Goal: Task Accomplishment & Management: Complete application form

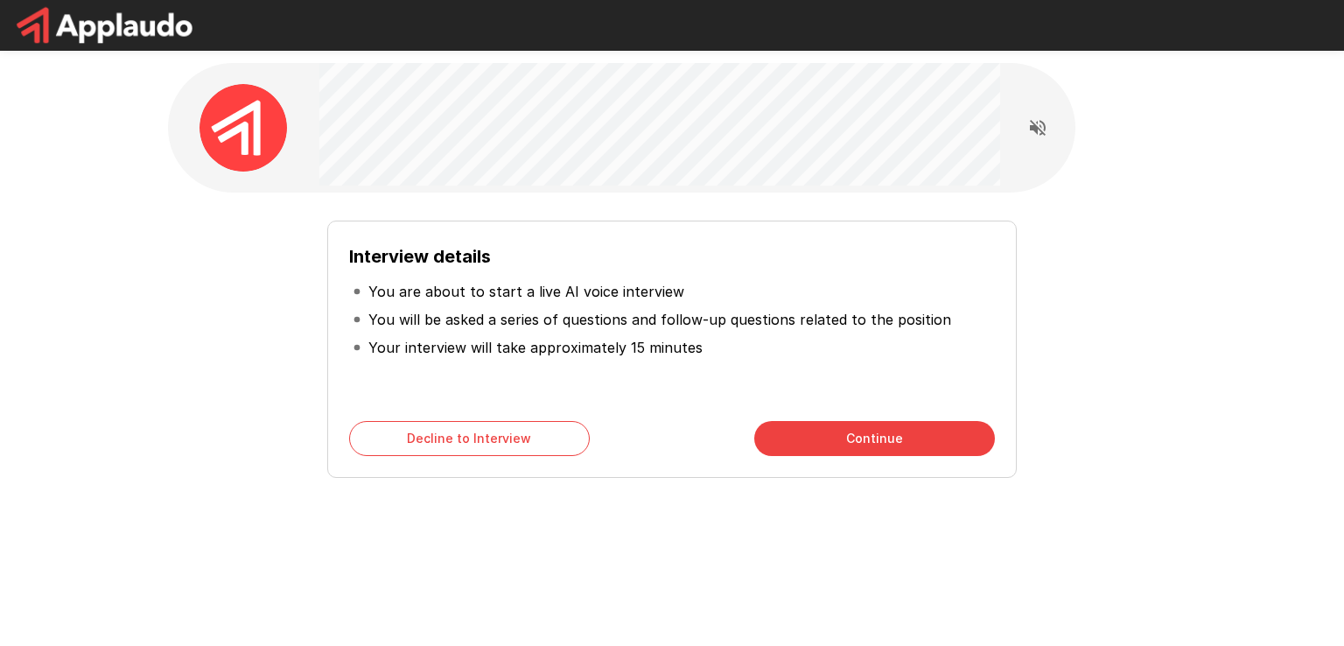
click at [891, 443] on button "Continue" at bounding box center [874, 438] width 241 height 35
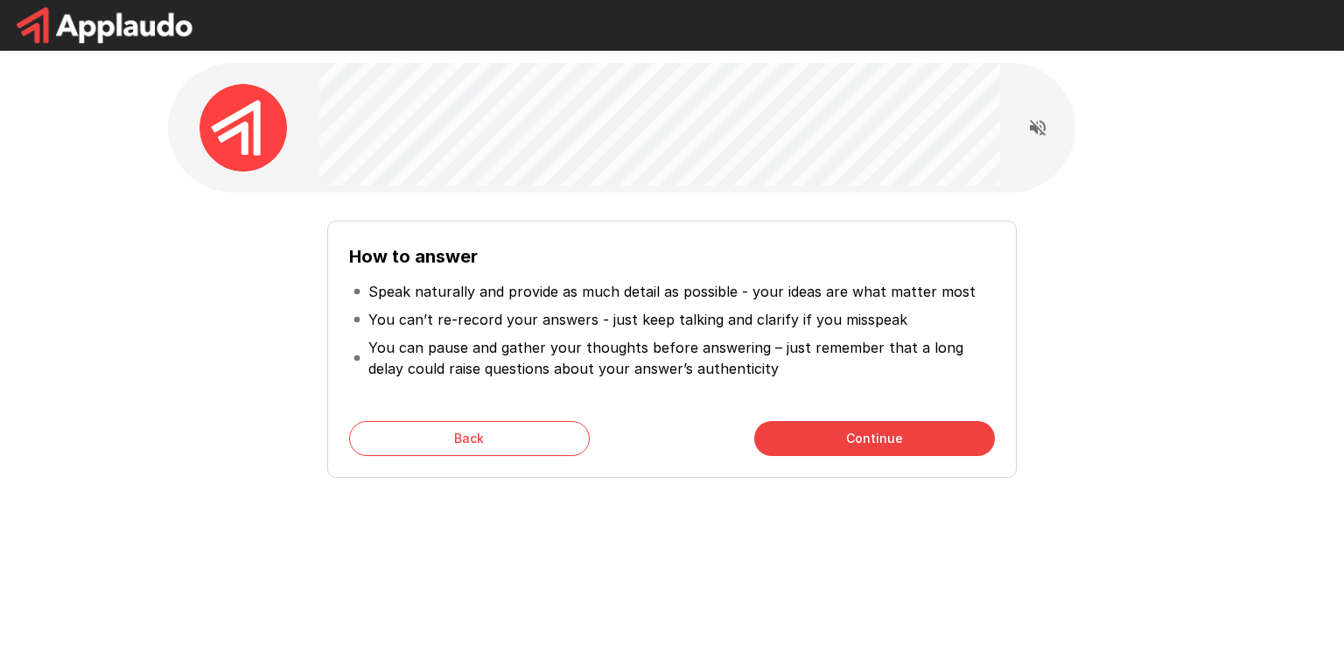
click at [825, 446] on button "Continue" at bounding box center [874, 438] width 241 height 35
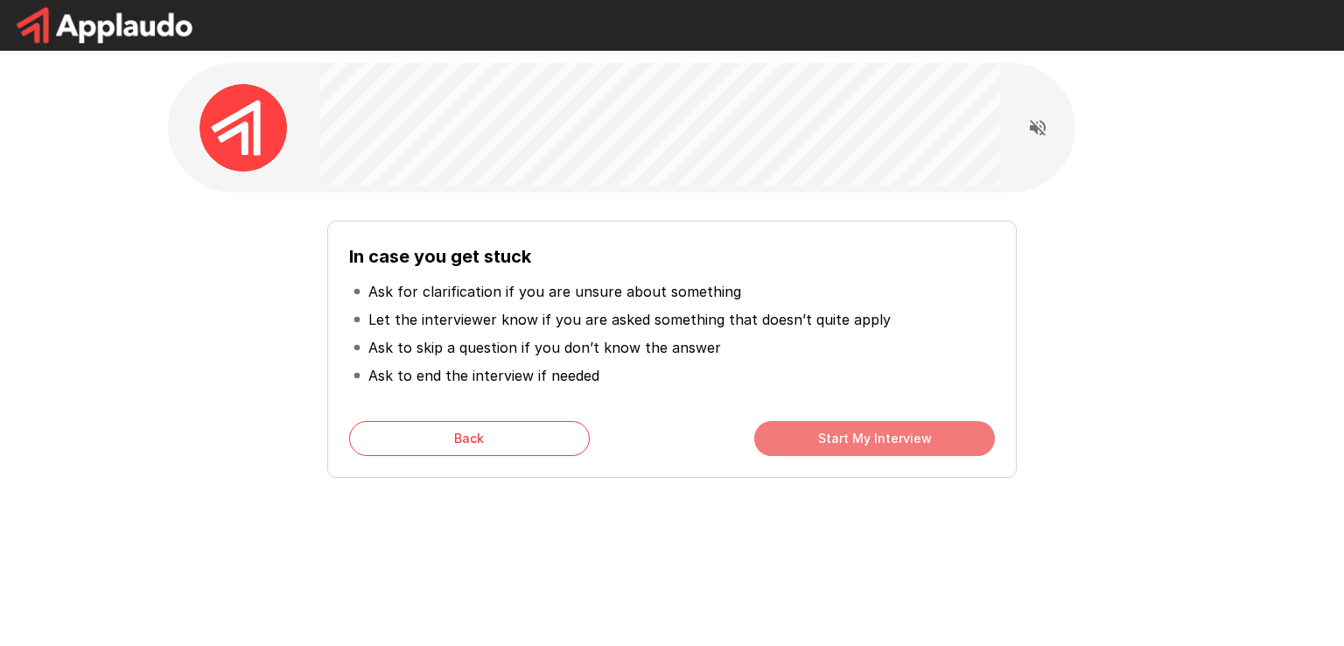
click at [868, 431] on button "Start My Interview" at bounding box center [874, 438] width 241 height 35
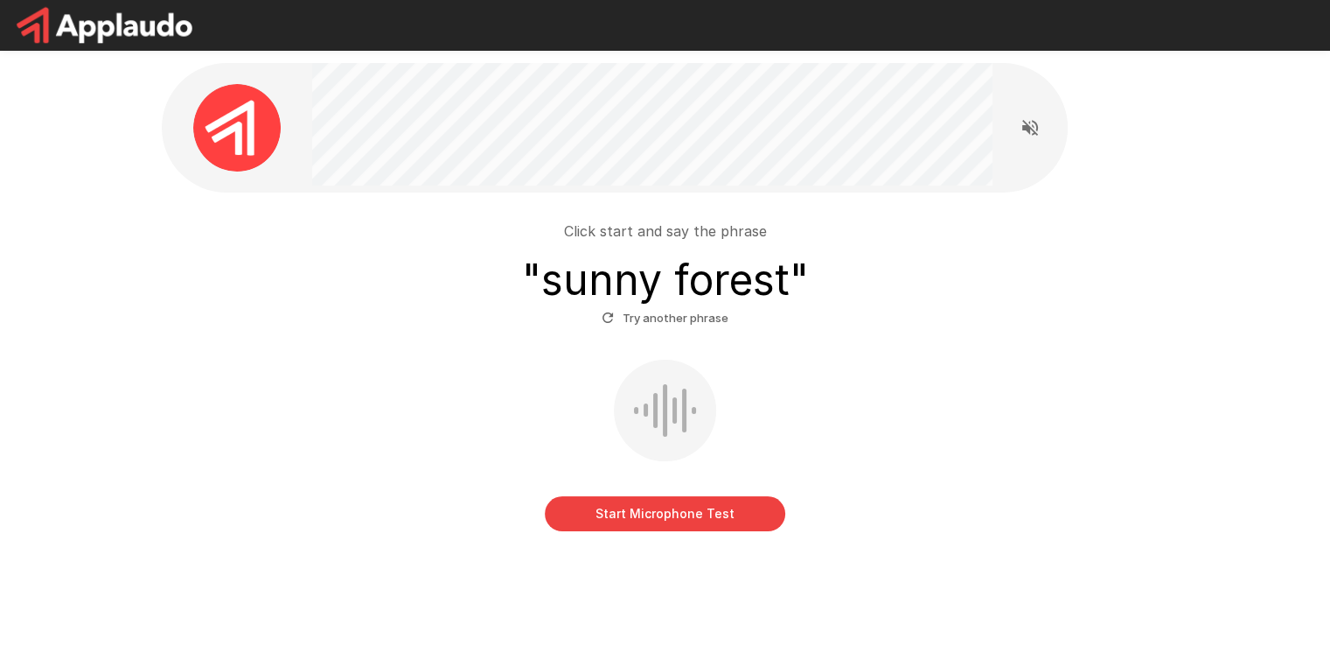
click at [714, 514] on button "Start Microphone Test" at bounding box center [665, 513] width 241 height 35
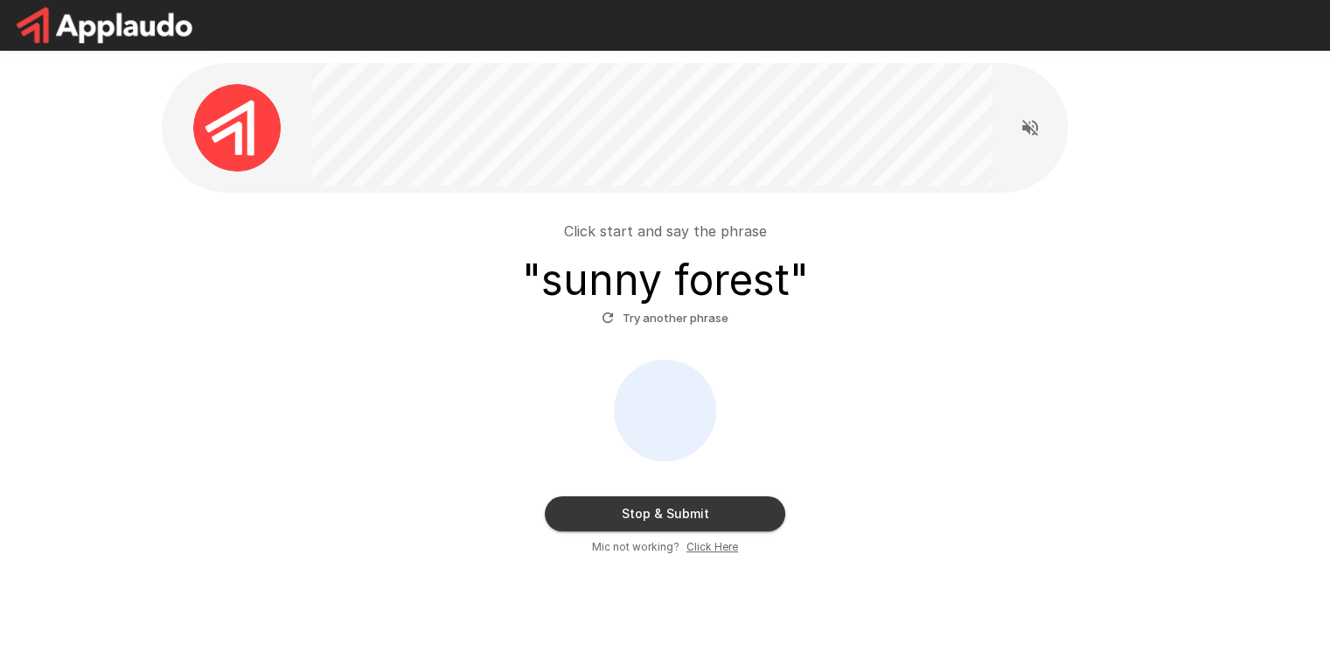
click at [696, 317] on button "Try another phrase" at bounding box center [665, 317] width 136 height 27
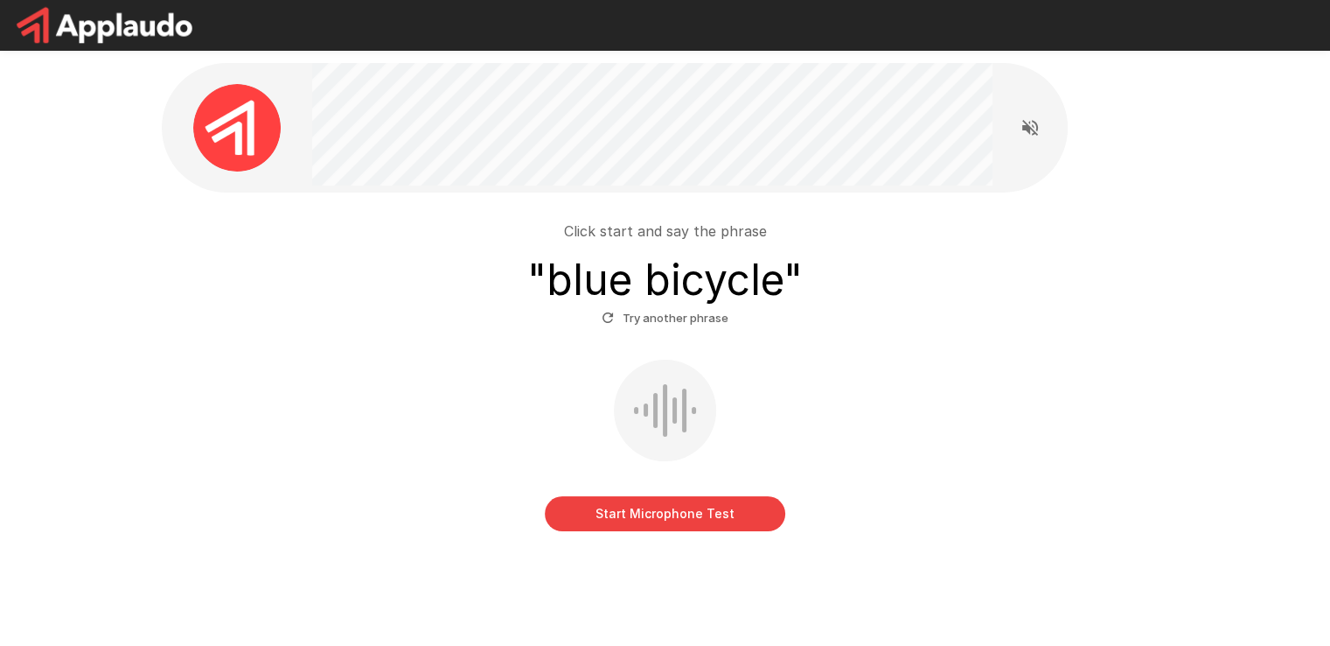
click at [687, 519] on button "Start Microphone Test" at bounding box center [665, 513] width 241 height 35
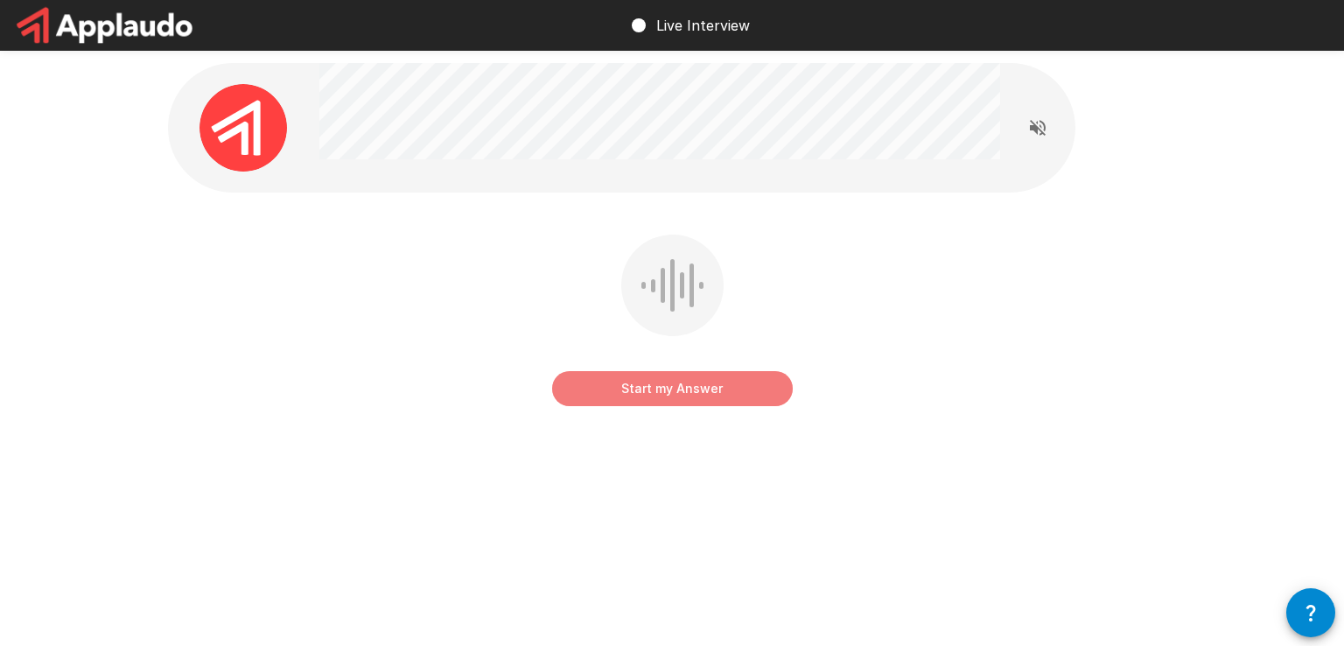
click at [747, 394] on button "Start my Answer" at bounding box center [672, 388] width 241 height 35
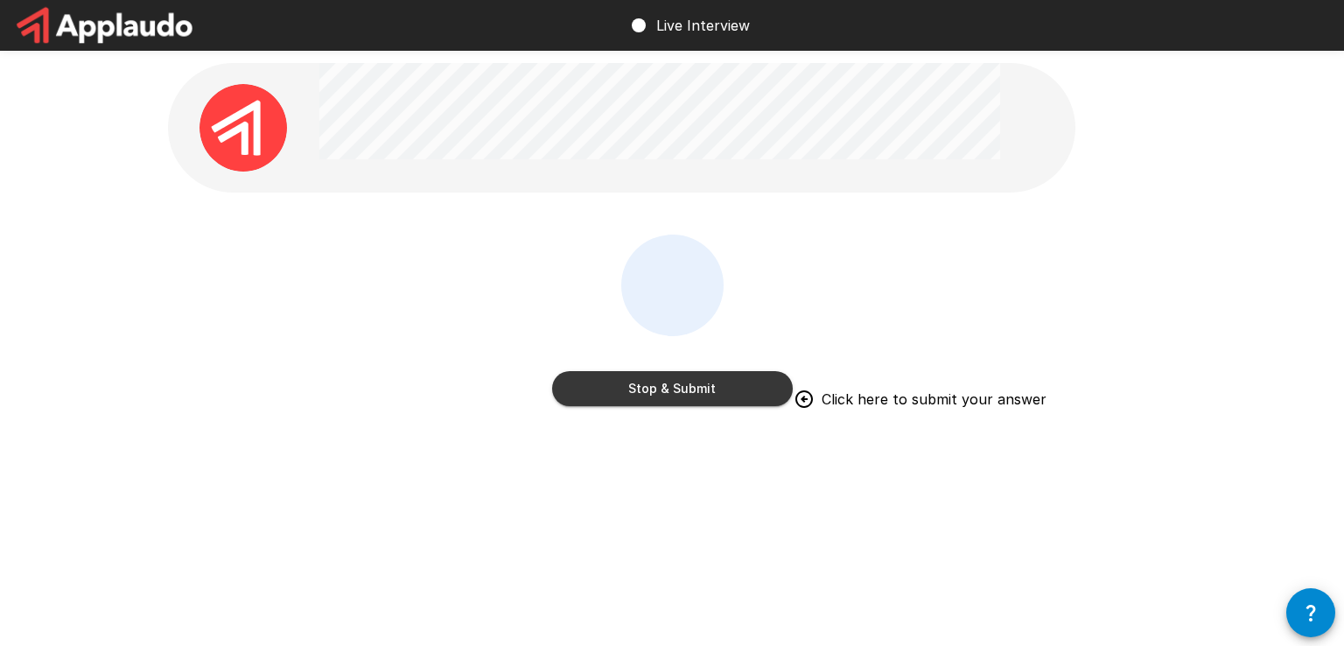
click at [747, 394] on button "Stop & Submit" at bounding box center [672, 388] width 241 height 35
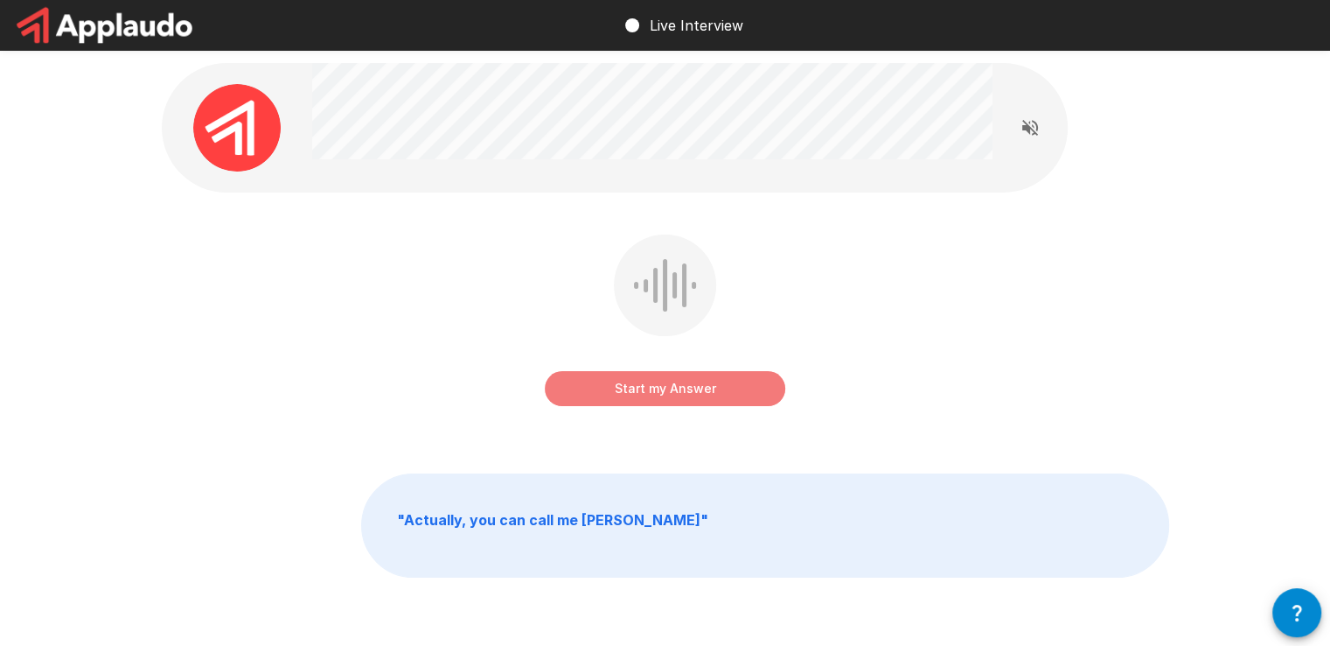
click at [732, 388] on button "Start my Answer" at bounding box center [665, 388] width 241 height 35
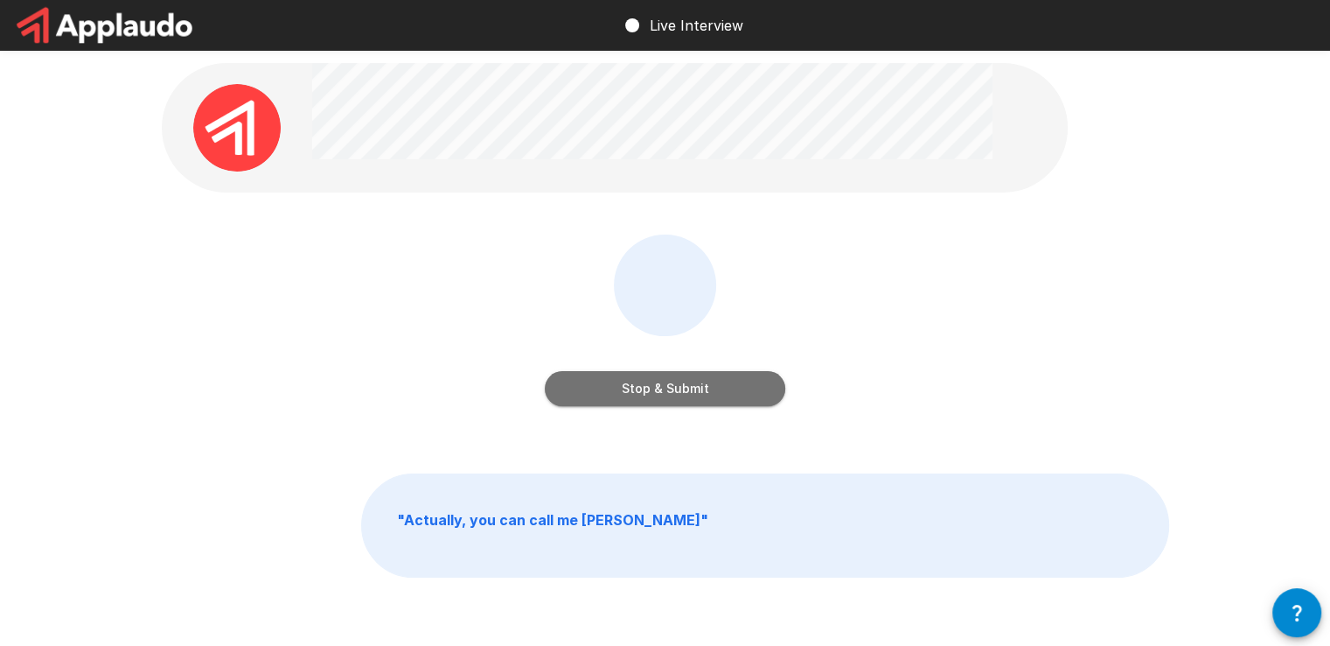
click at [732, 388] on button "Stop & Submit" at bounding box center [665, 388] width 241 height 35
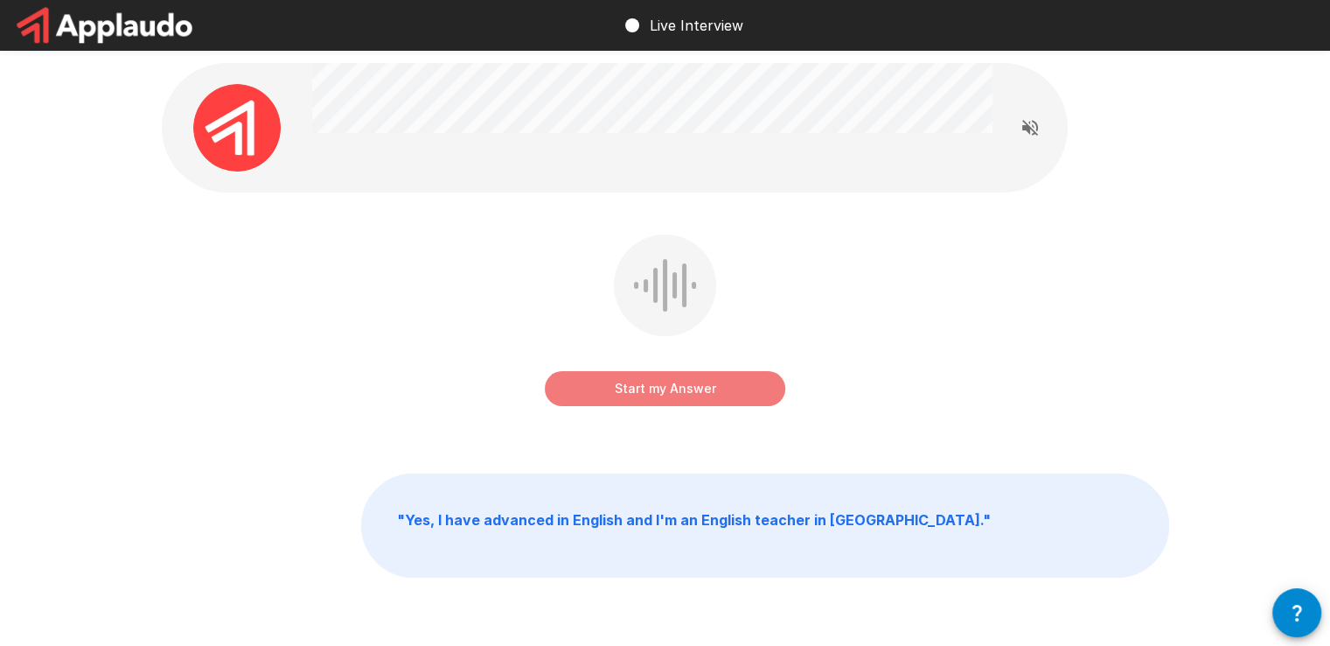
click at [732, 388] on button "Start my Answer" at bounding box center [665, 388] width 241 height 35
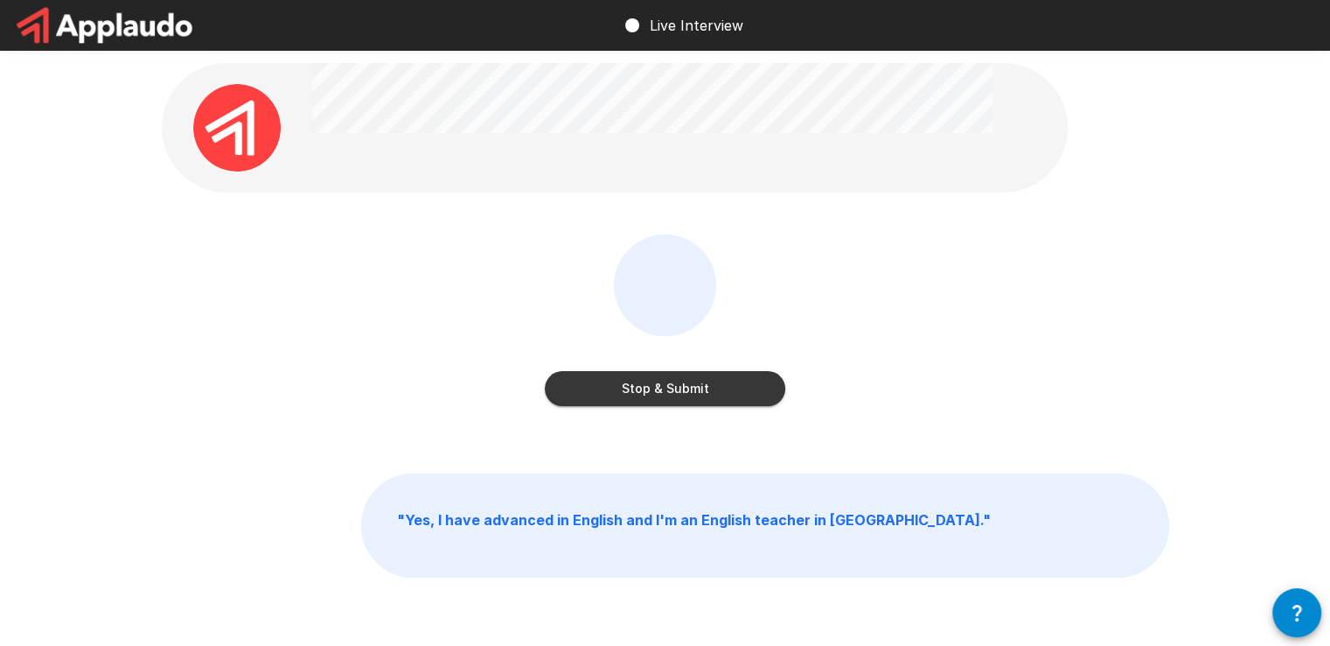
click at [732, 388] on button "Stop & Submit" at bounding box center [665, 388] width 241 height 35
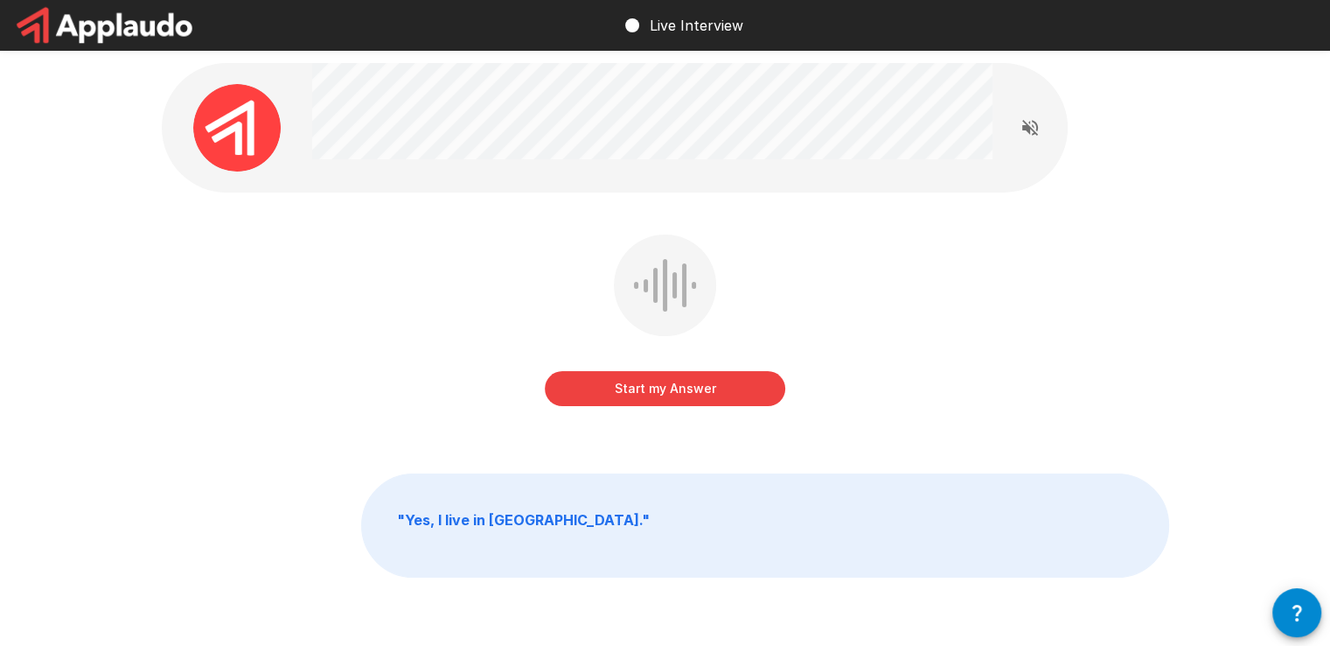
click at [732, 389] on button "Start my Answer" at bounding box center [665, 388] width 241 height 35
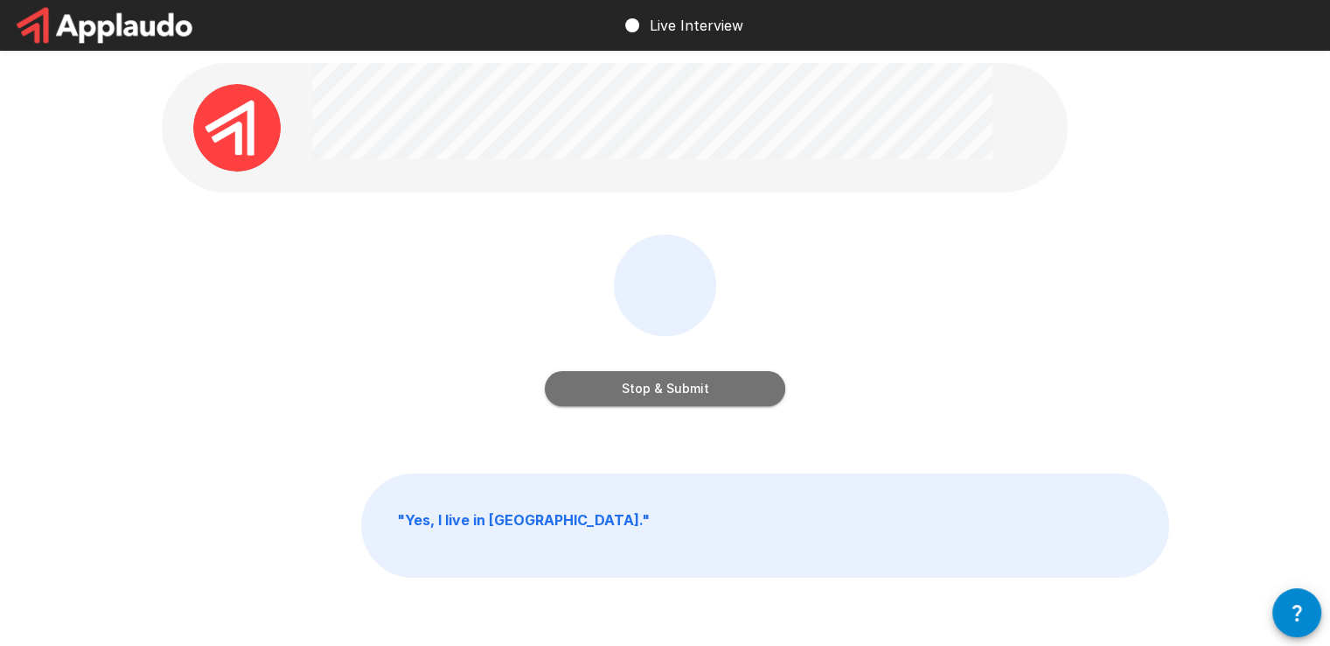
click at [732, 389] on button "Stop & Submit" at bounding box center [665, 388] width 241 height 35
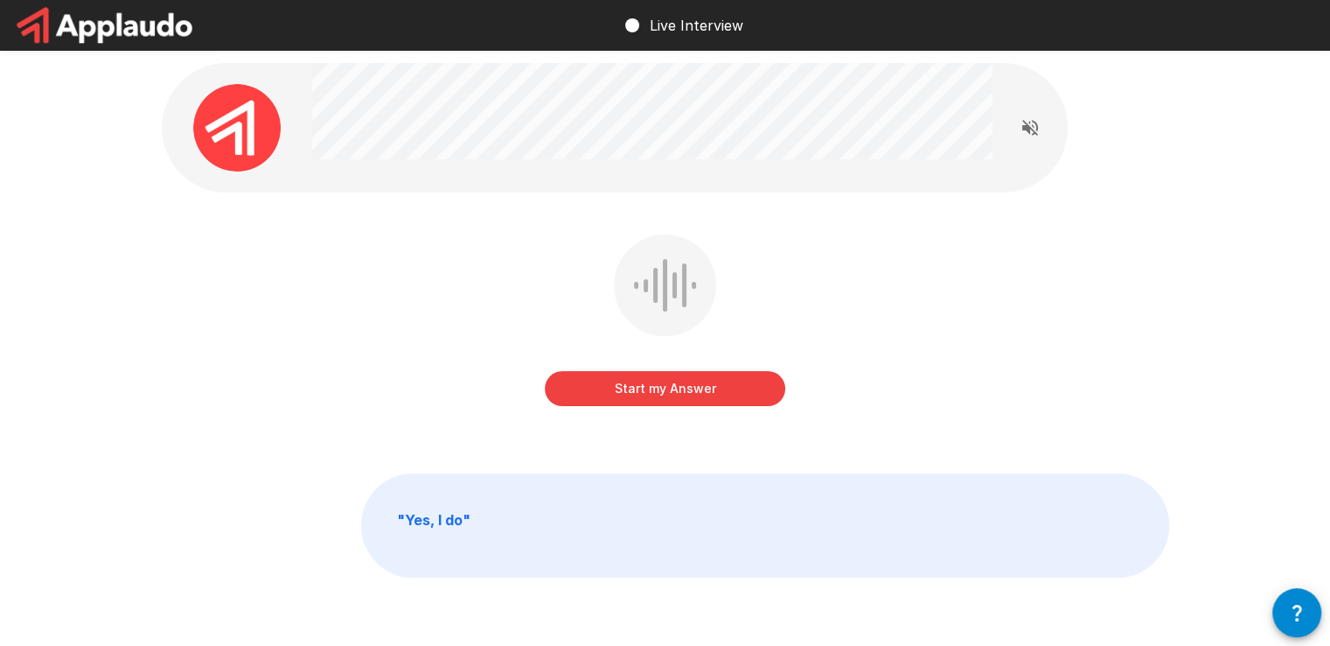
click at [732, 389] on button "Start my Answer" at bounding box center [665, 388] width 241 height 35
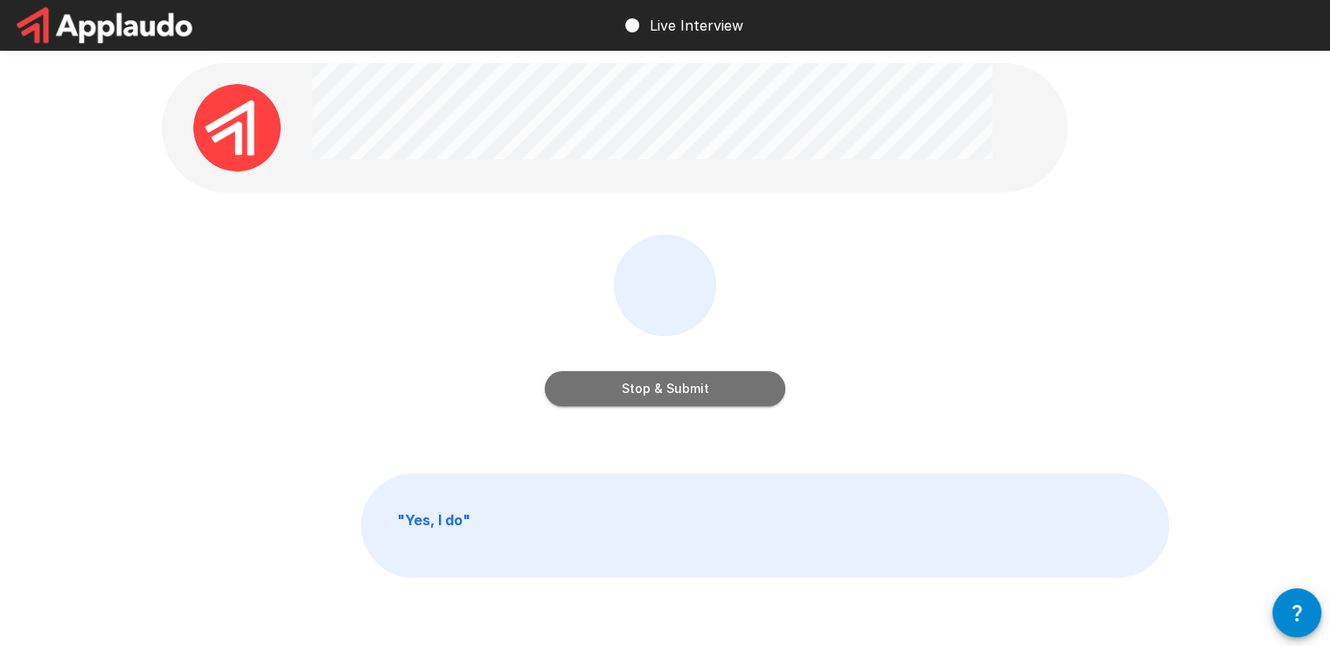
click at [732, 388] on button "Stop & Submit" at bounding box center [665, 388] width 241 height 35
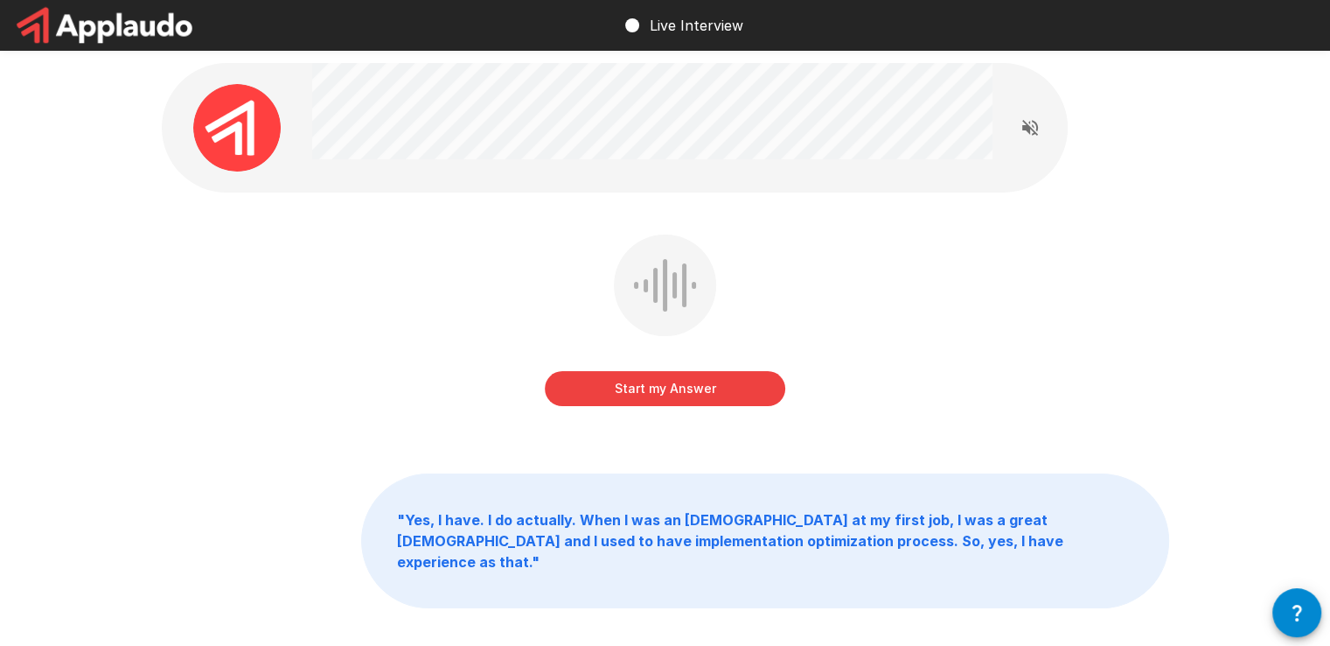
click at [732, 388] on button "Start my Answer" at bounding box center [665, 388] width 241 height 35
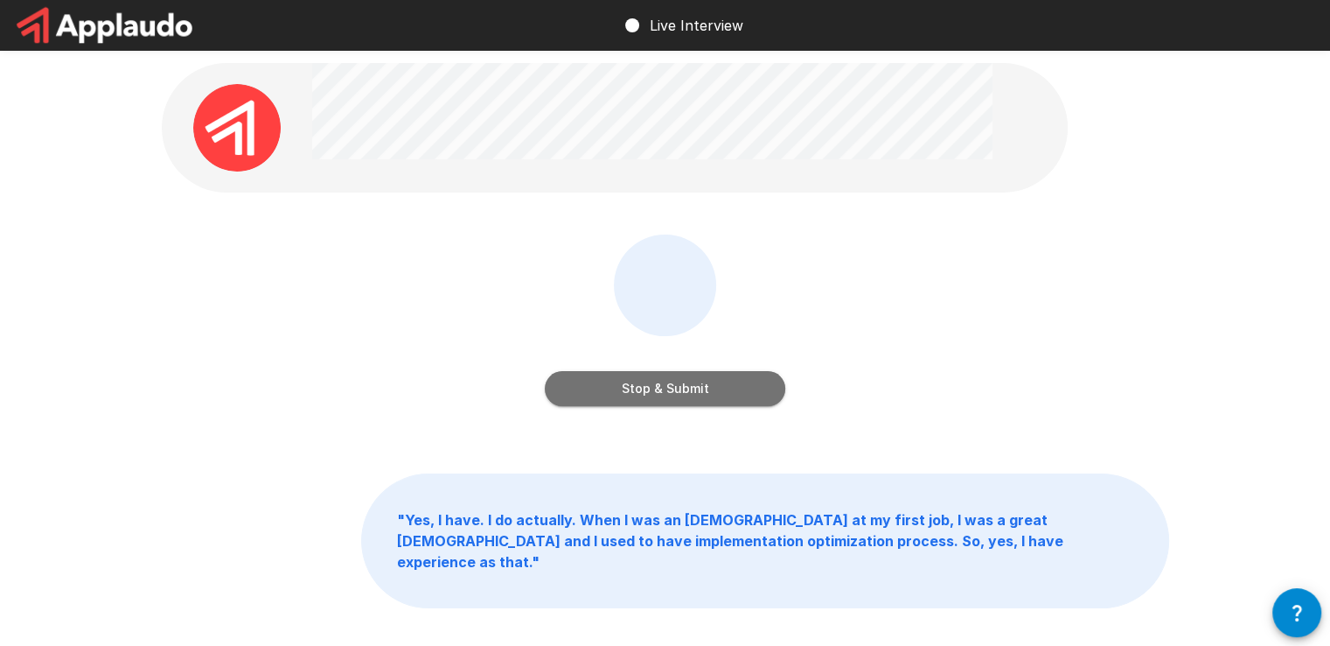
click at [732, 388] on button "Stop & Submit" at bounding box center [665, 388] width 241 height 35
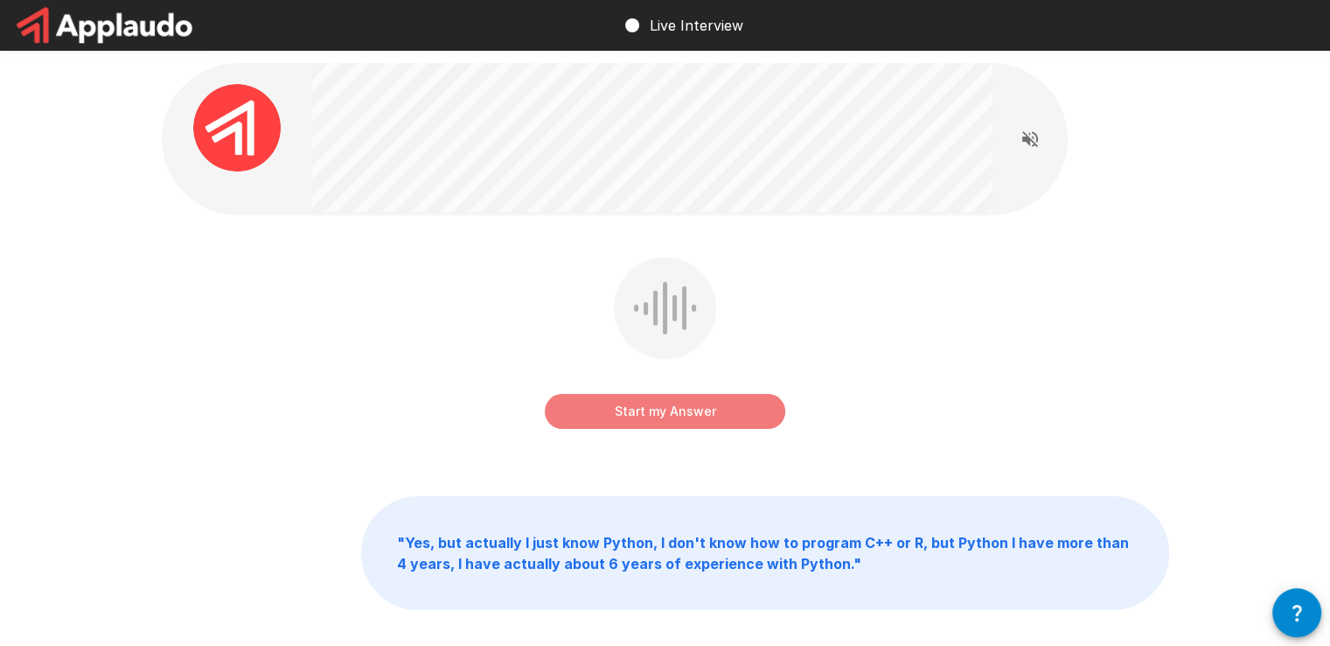
click at [730, 404] on button "Start my Answer" at bounding box center [665, 411] width 241 height 35
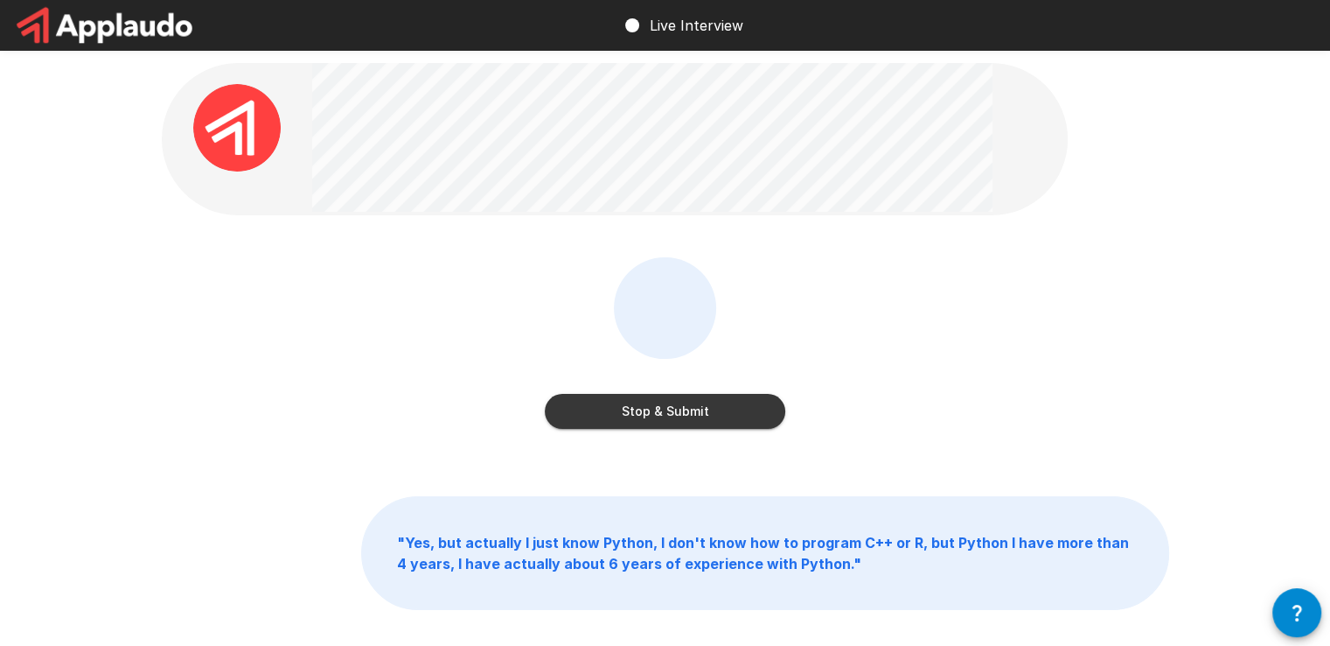
click at [730, 404] on button "Stop & Submit" at bounding box center [665, 411] width 241 height 35
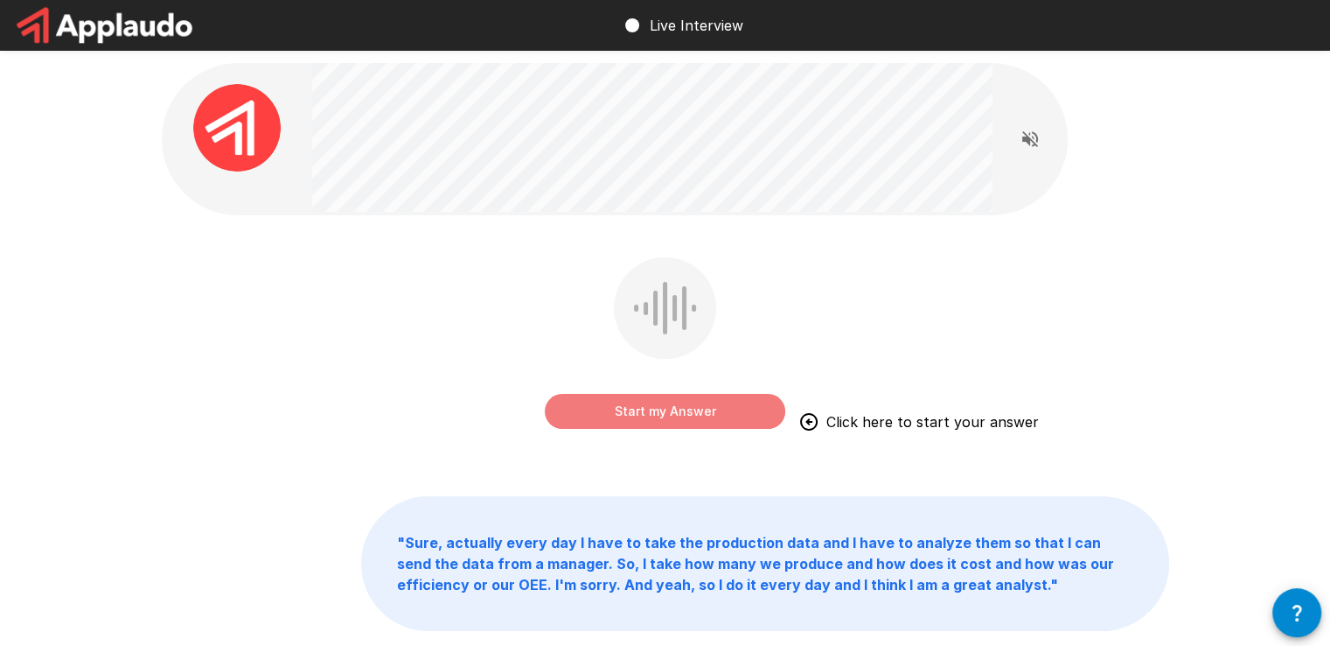
click at [700, 399] on button "Start my Answer" at bounding box center [665, 411] width 241 height 35
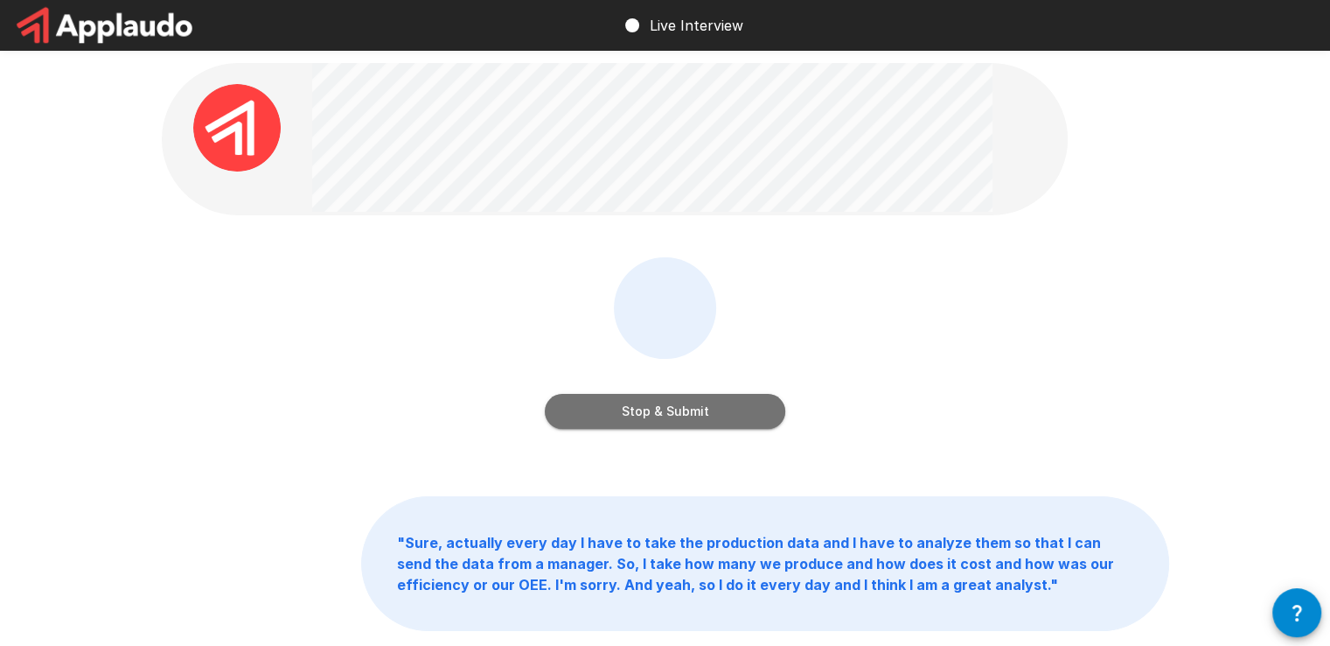
click at [699, 410] on button "Stop & Submit" at bounding box center [665, 411] width 241 height 35
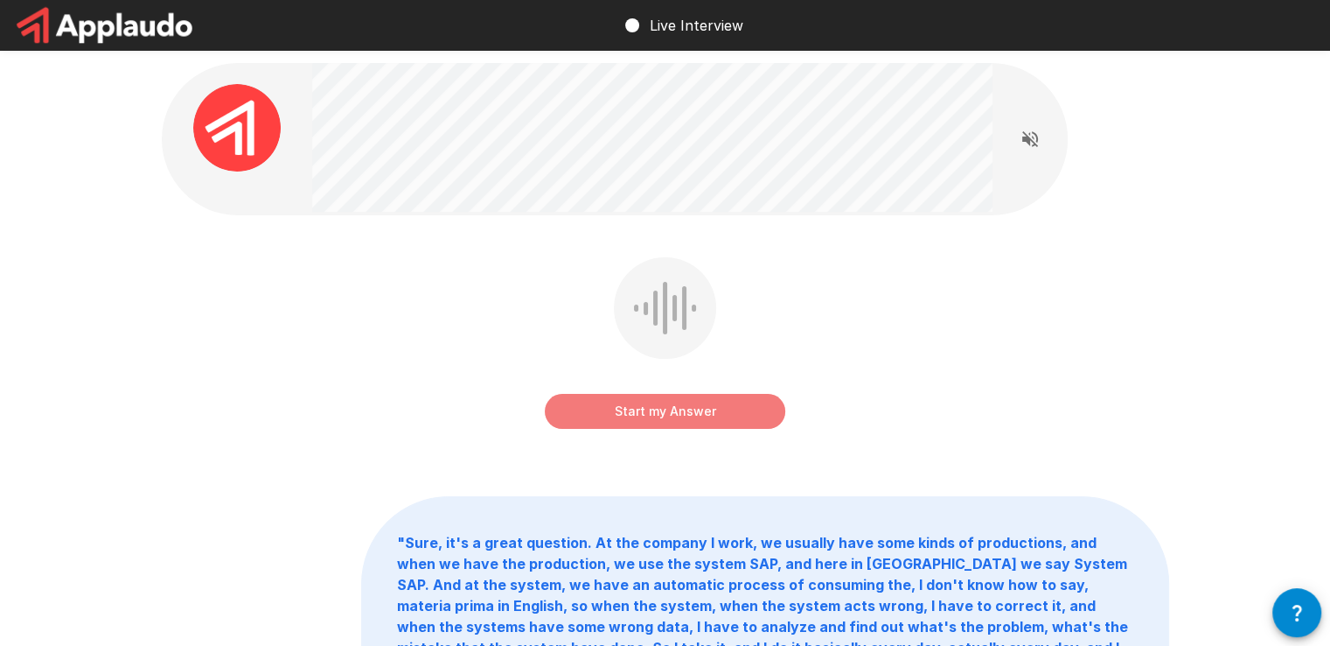
click at [699, 413] on button "Start my Answer" at bounding box center [665, 411] width 241 height 35
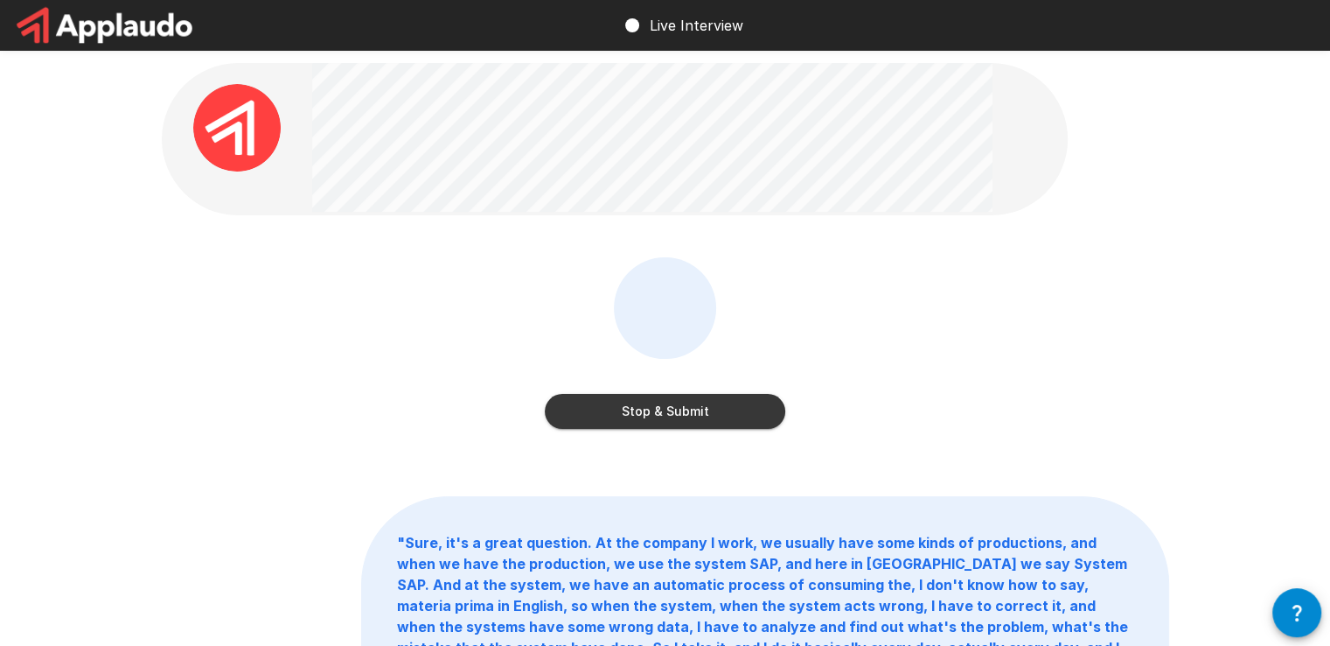
click at [699, 413] on button "Stop & Submit" at bounding box center [665, 411] width 241 height 35
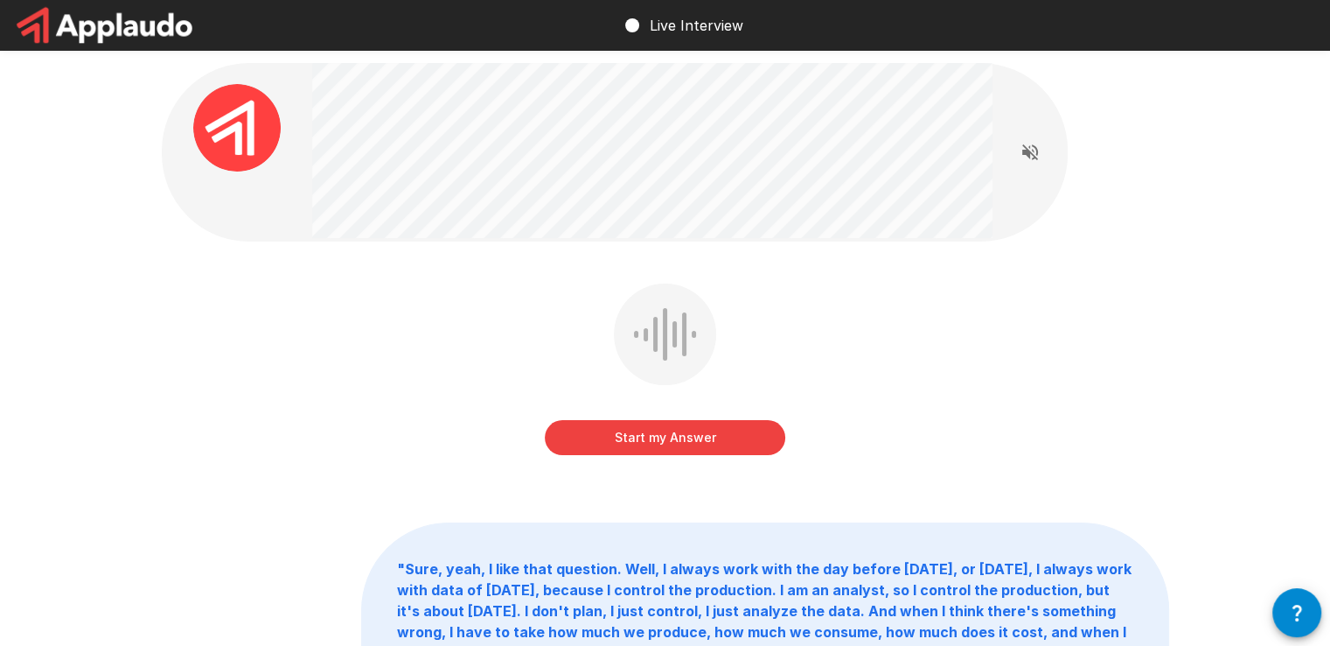
click at [735, 435] on button "Start my Answer" at bounding box center [665, 437] width 241 height 35
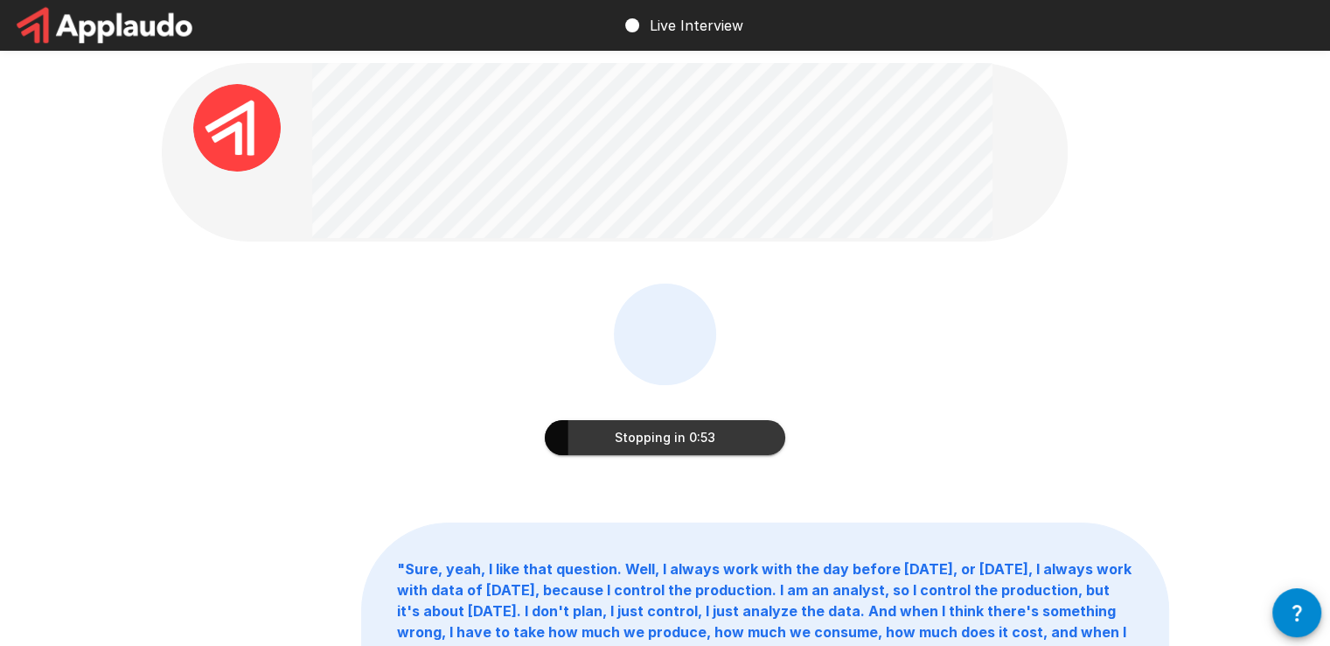
click at [728, 445] on button "Stopping in 0:53" at bounding box center [665, 437] width 241 height 35
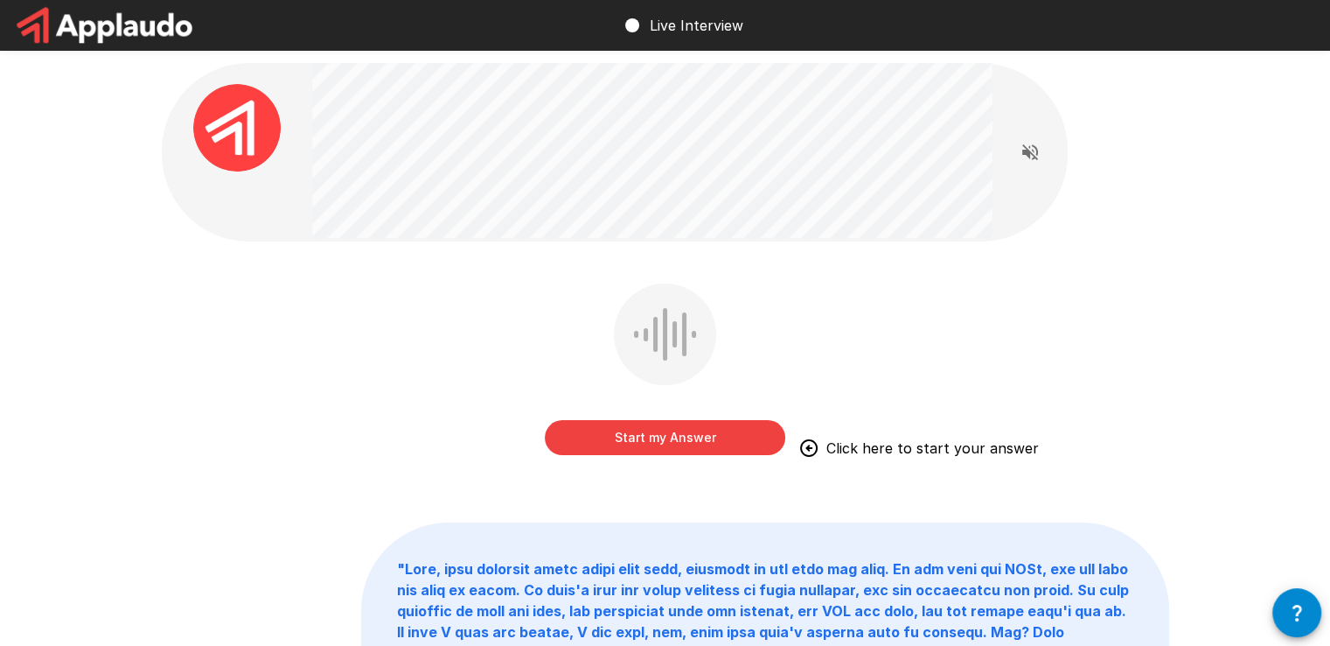
click at [709, 435] on button "Start my Answer" at bounding box center [665, 437] width 241 height 35
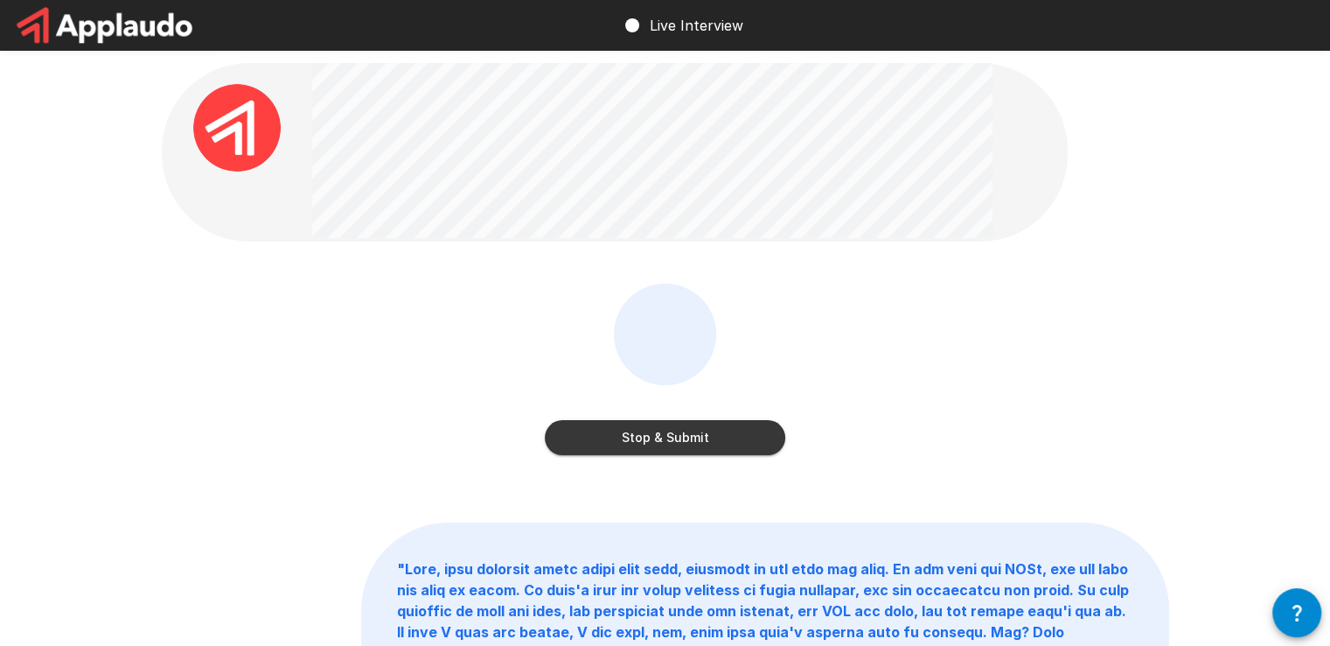
click at [709, 435] on button "Stop & Submit" at bounding box center [665, 437] width 241 height 35
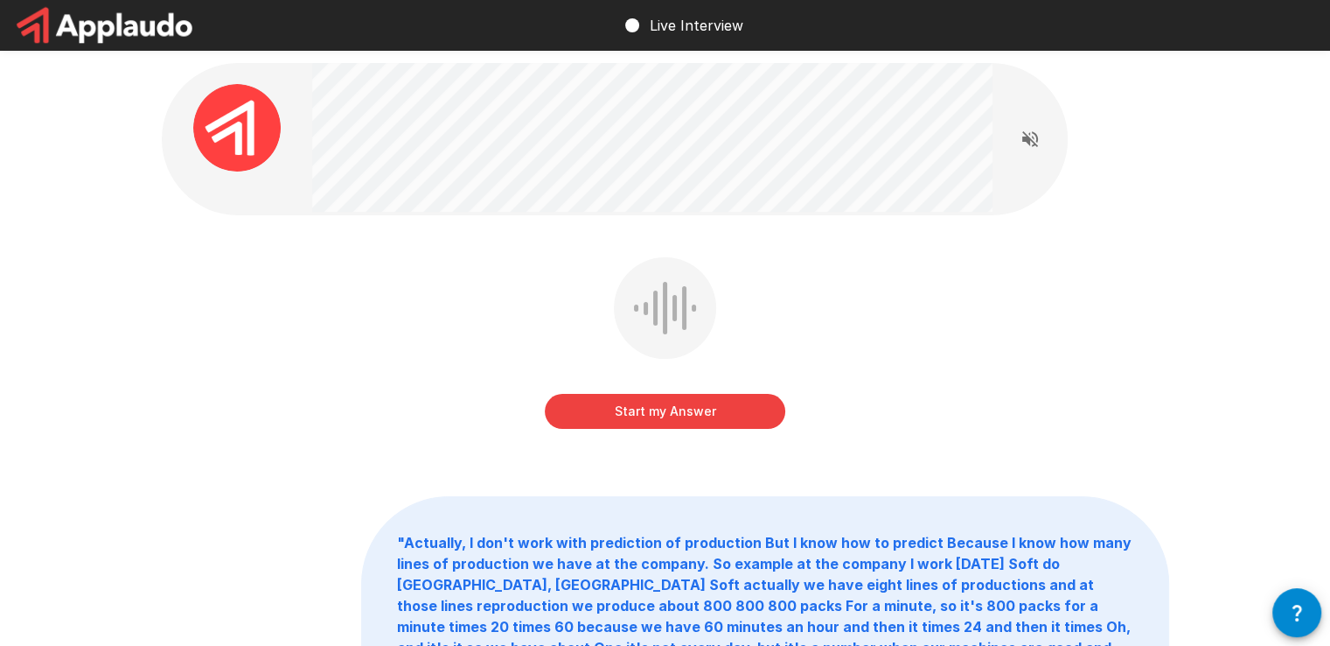
click at [745, 413] on button "Start my Answer" at bounding box center [665, 411] width 241 height 35
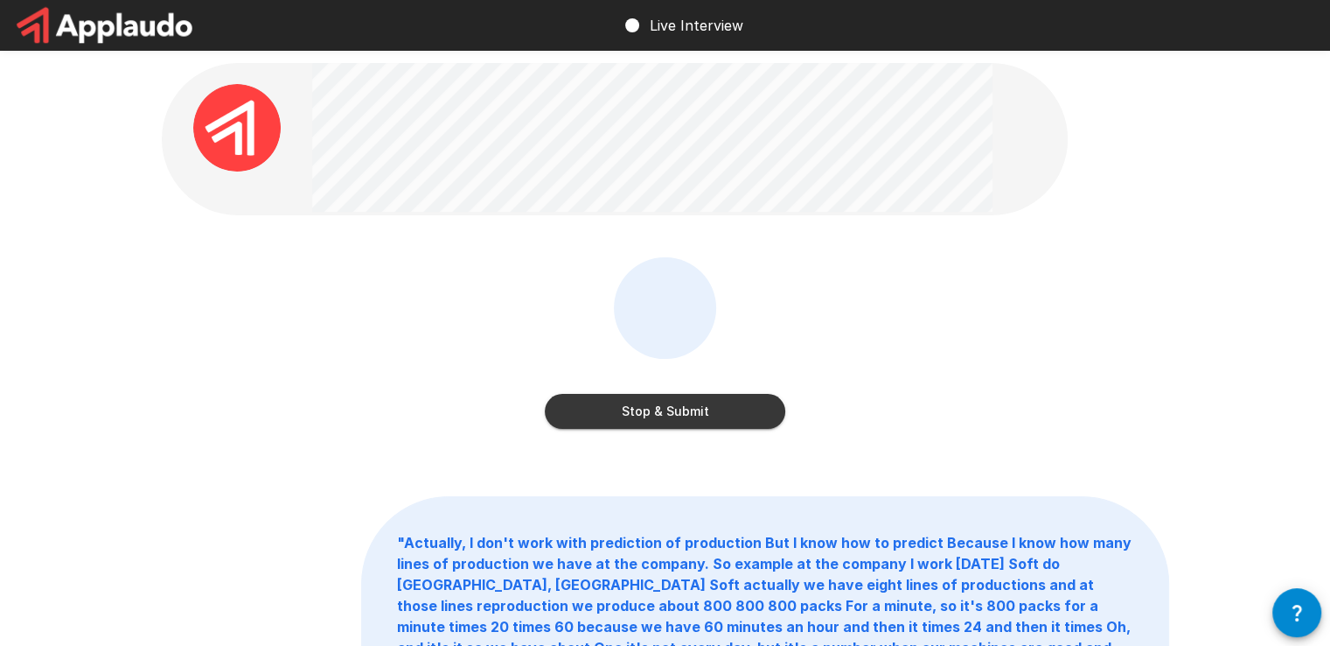
click at [745, 414] on button "Stop & Submit" at bounding box center [665, 411] width 241 height 35
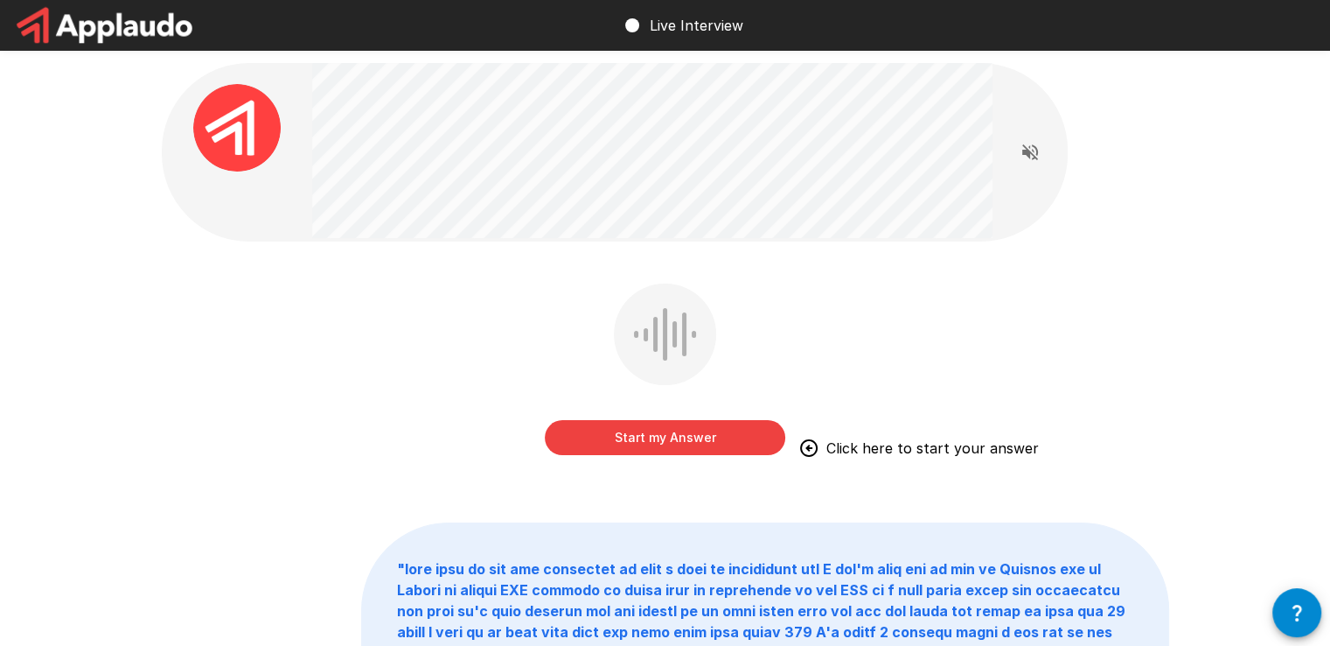
click at [723, 436] on button "Start my Answer" at bounding box center [665, 437] width 241 height 35
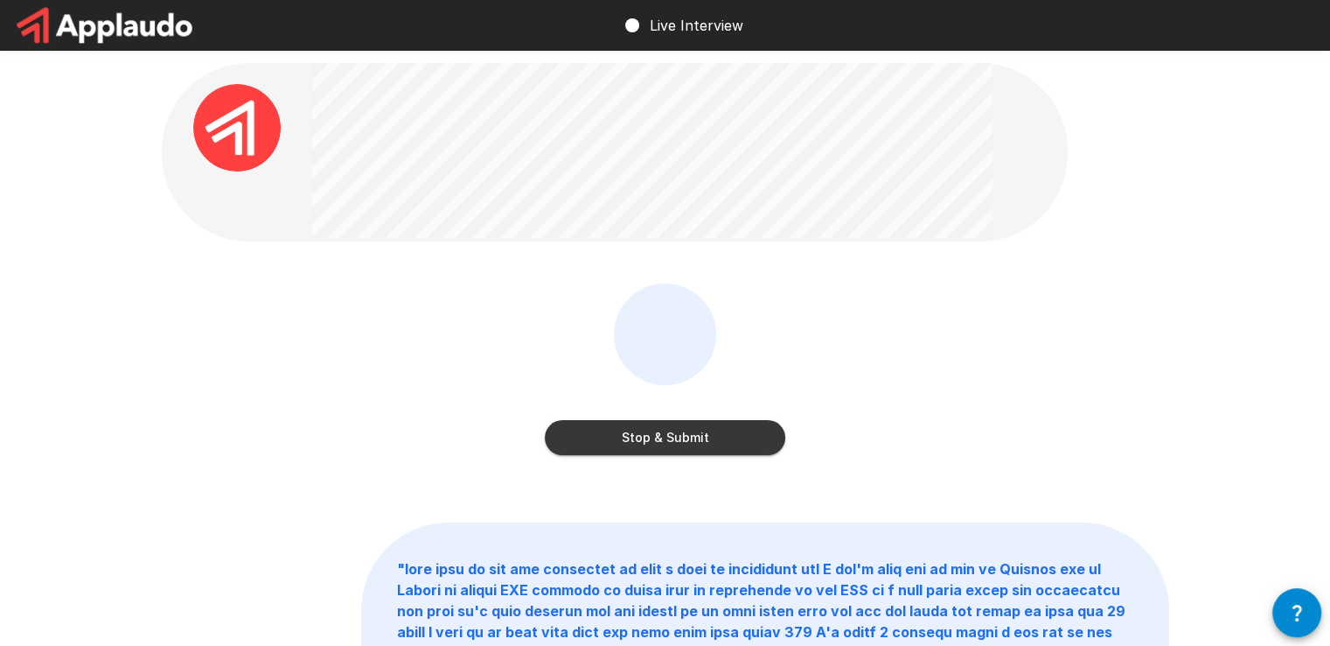
click at [723, 437] on button "Stop & Submit" at bounding box center [665, 437] width 241 height 35
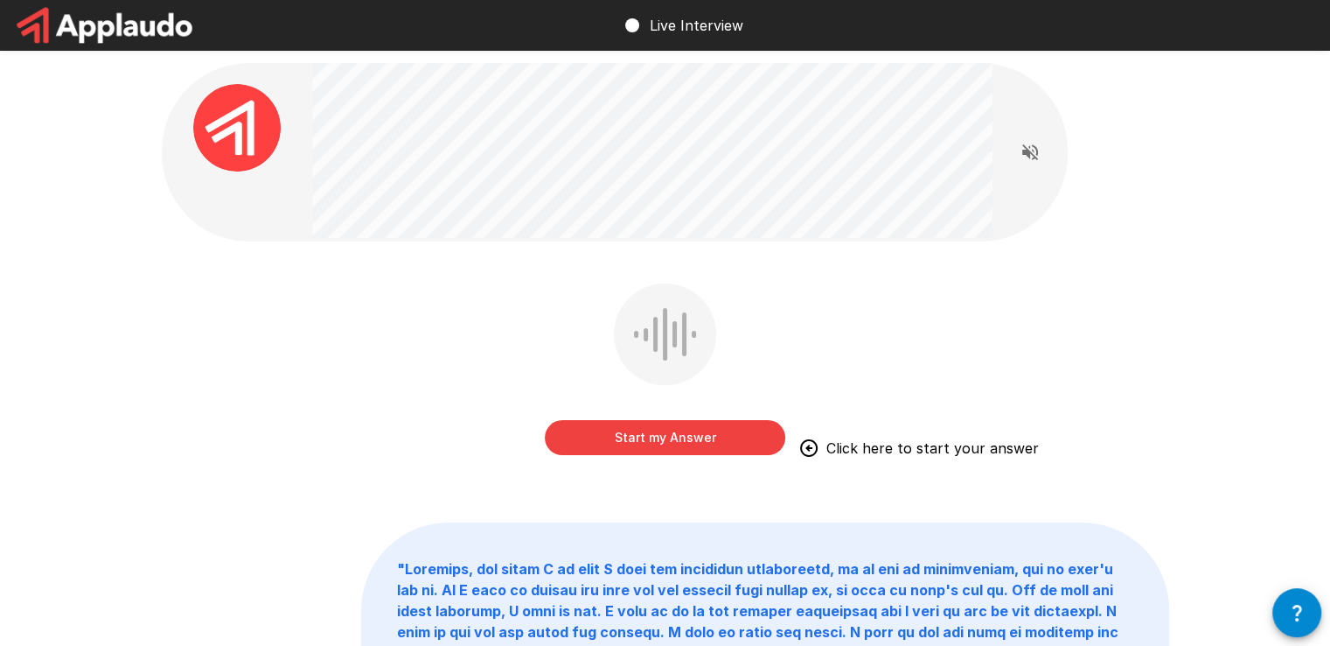
click at [750, 436] on button "Start my Answer" at bounding box center [665, 437] width 241 height 35
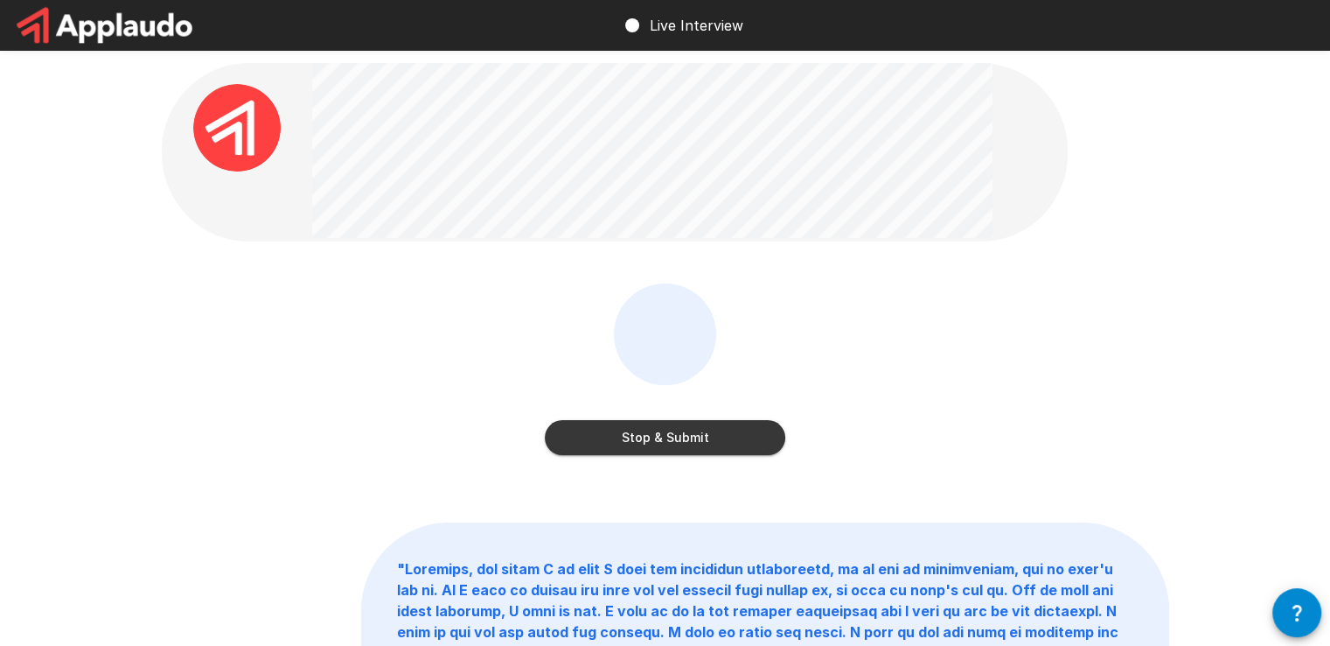
click at [749, 436] on button "Stop & Submit" at bounding box center [665, 437] width 241 height 35
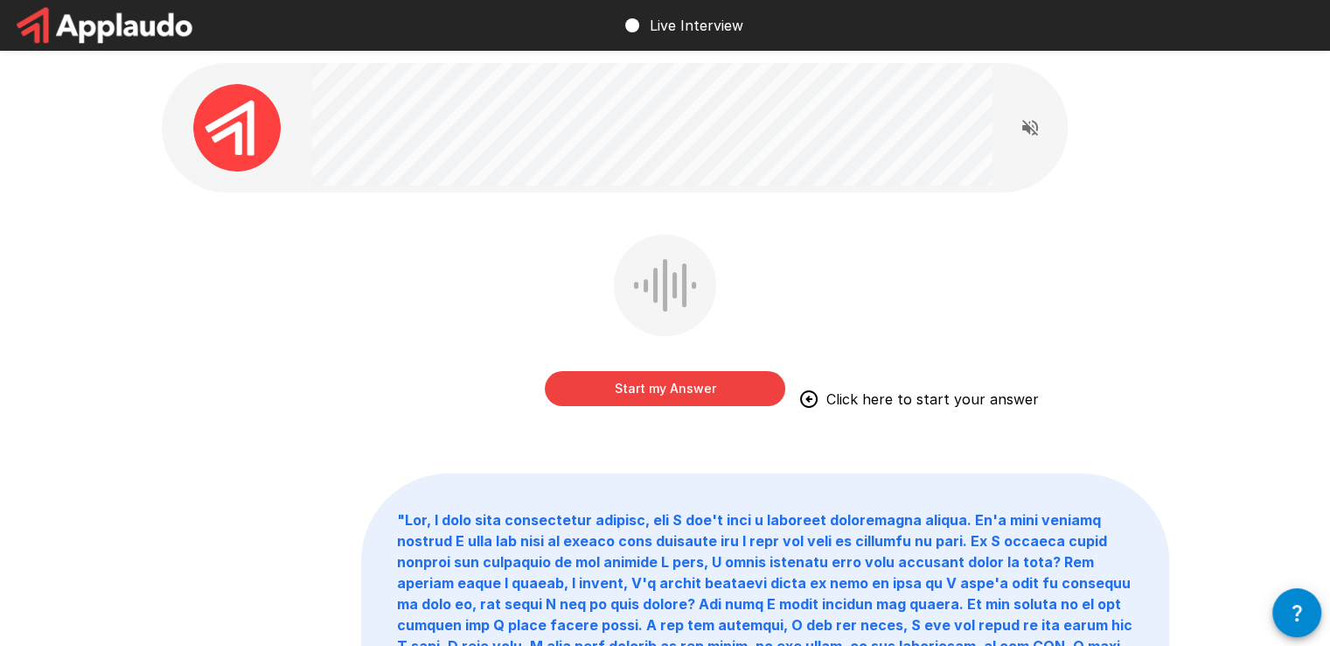
click at [688, 387] on button "Start my Answer" at bounding box center [665, 388] width 241 height 35
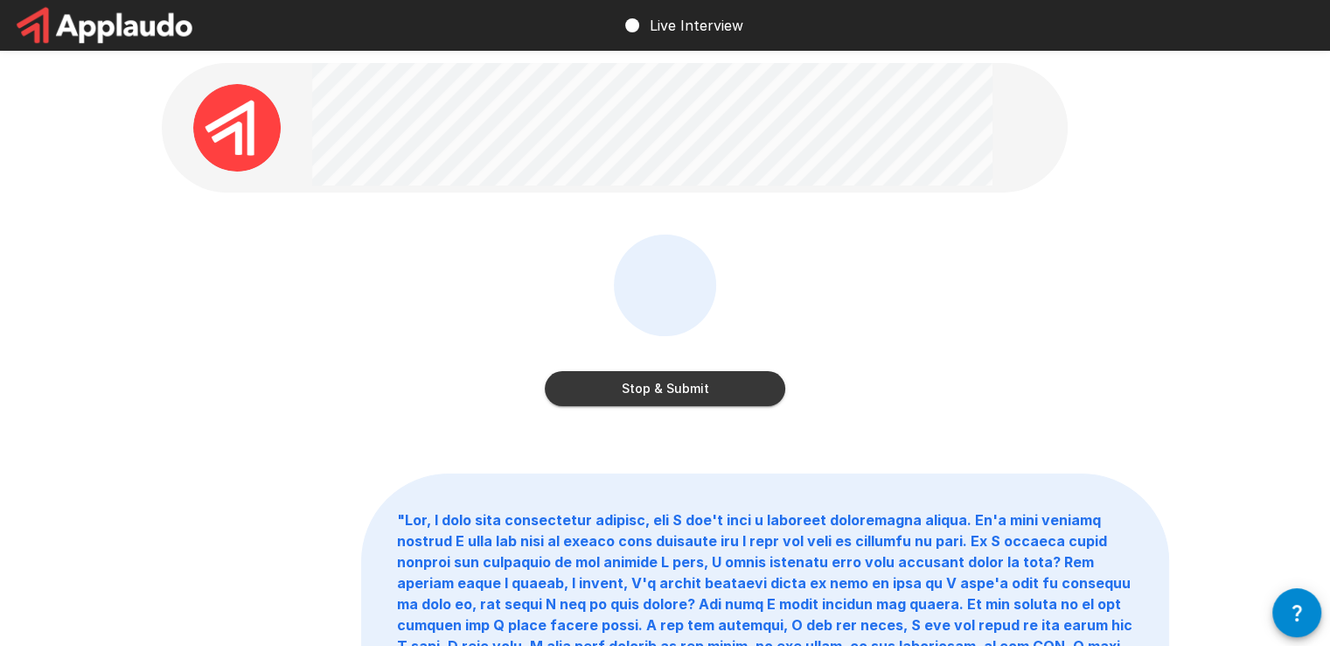
click at [688, 387] on button "Stop & Submit" at bounding box center [665, 388] width 241 height 35
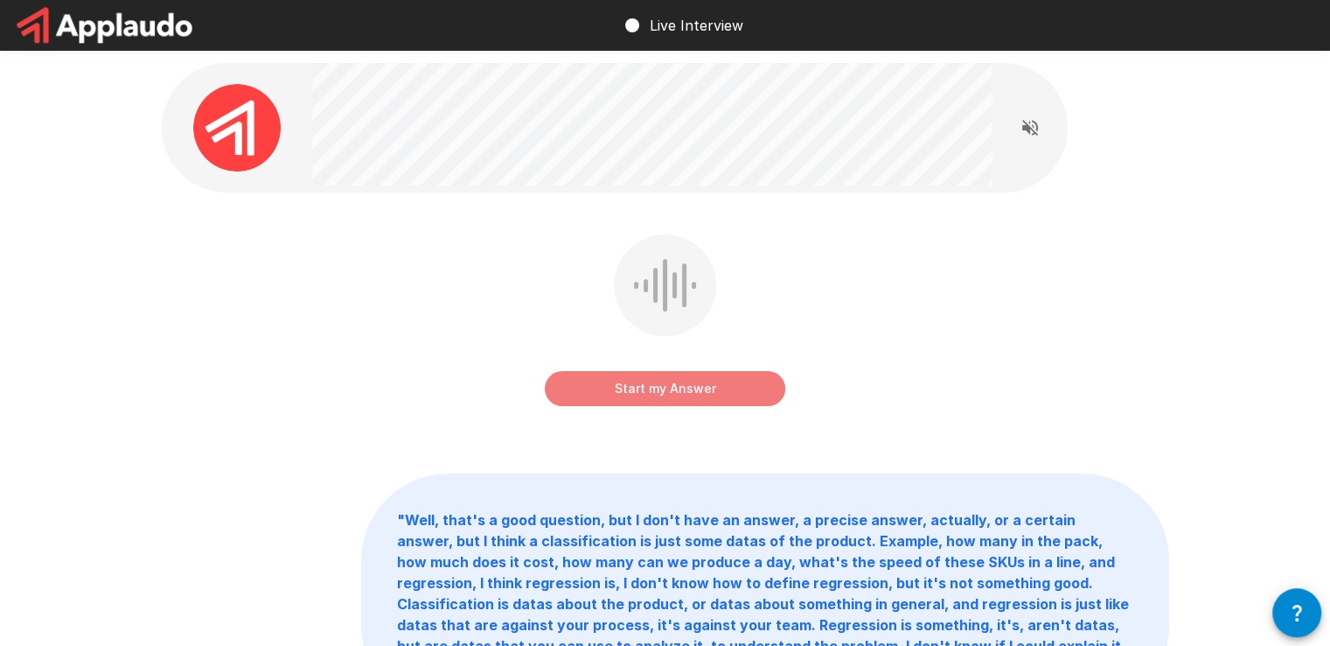
click at [752, 386] on button "Start my Answer" at bounding box center [665, 388] width 241 height 35
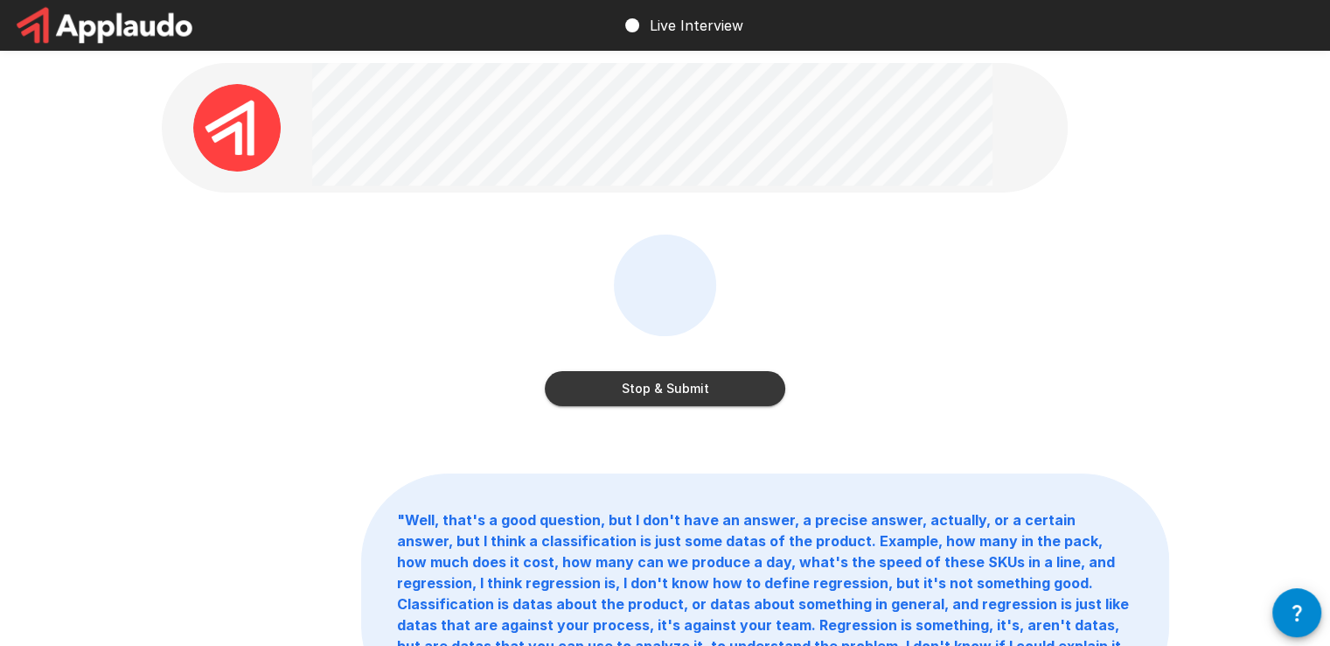
click at [752, 386] on button "Stop & Submit" at bounding box center [665, 388] width 241 height 35
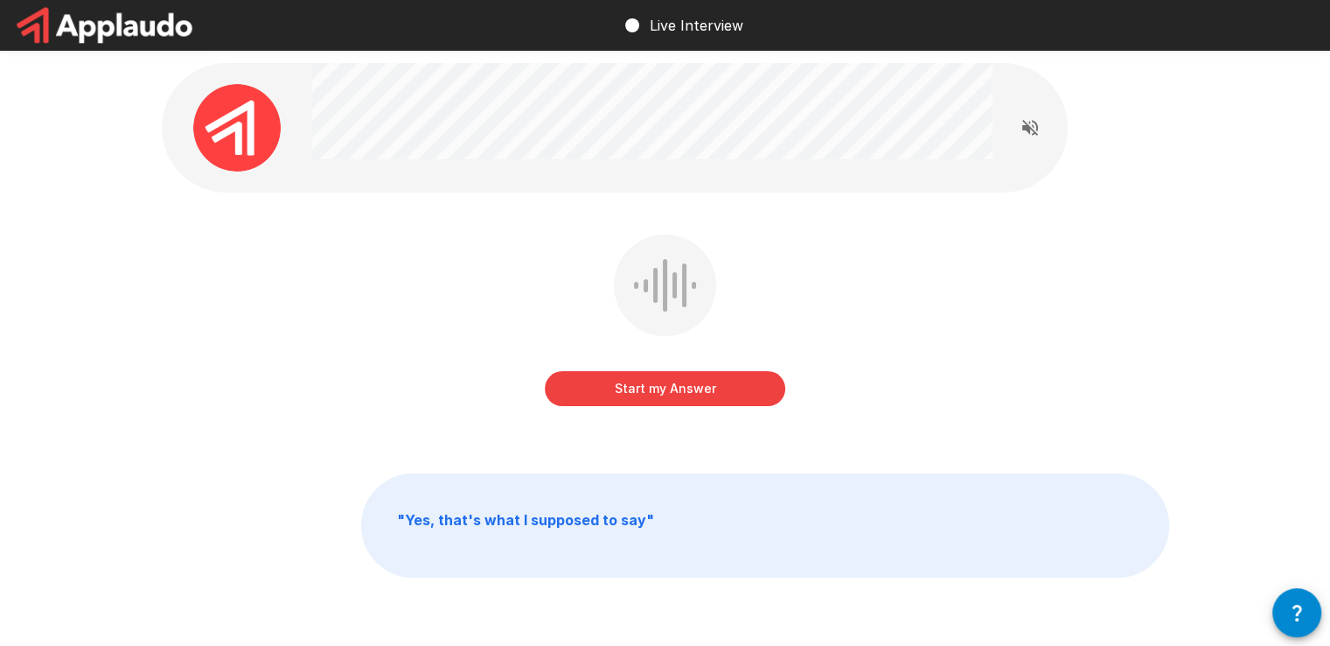
click at [700, 375] on button "Start my Answer" at bounding box center [665, 388] width 241 height 35
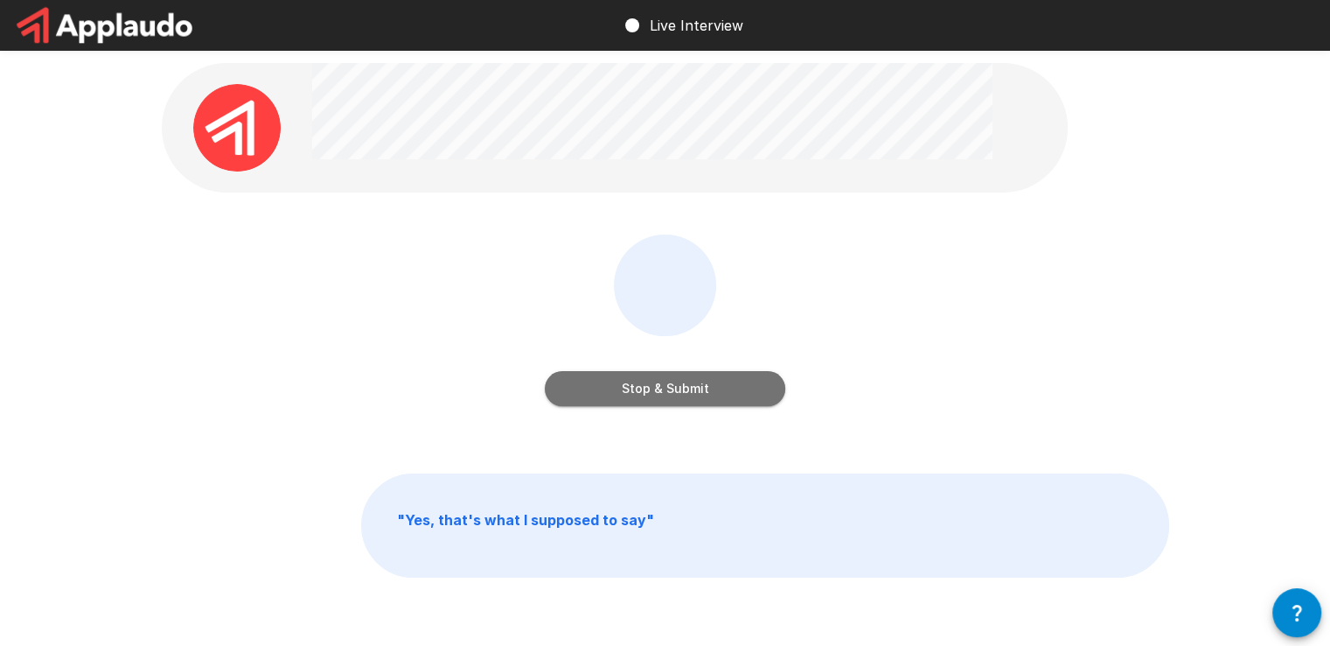
click at [700, 375] on button "Stop & Submit" at bounding box center [665, 388] width 241 height 35
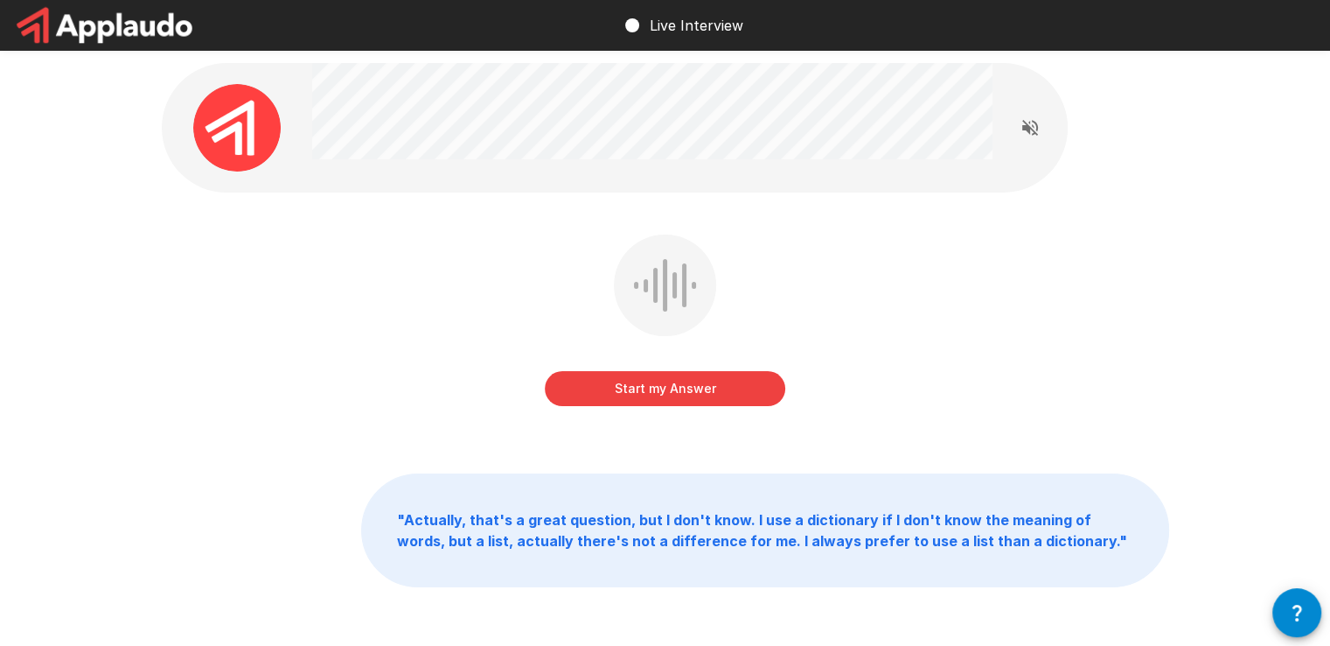
click at [697, 381] on button "Start my Answer" at bounding box center [665, 388] width 241 height 35
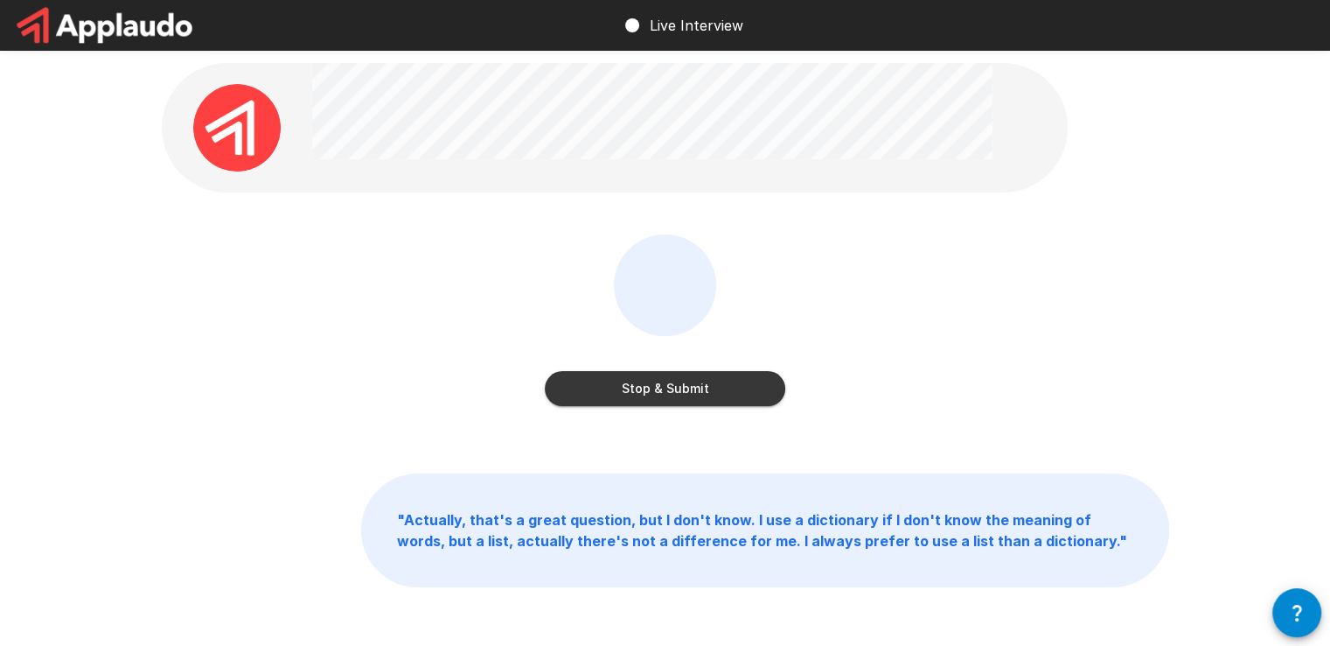
click at [697, 380] on button "Stop & Submit" at bounding box center [665, 388] width 241 height 35
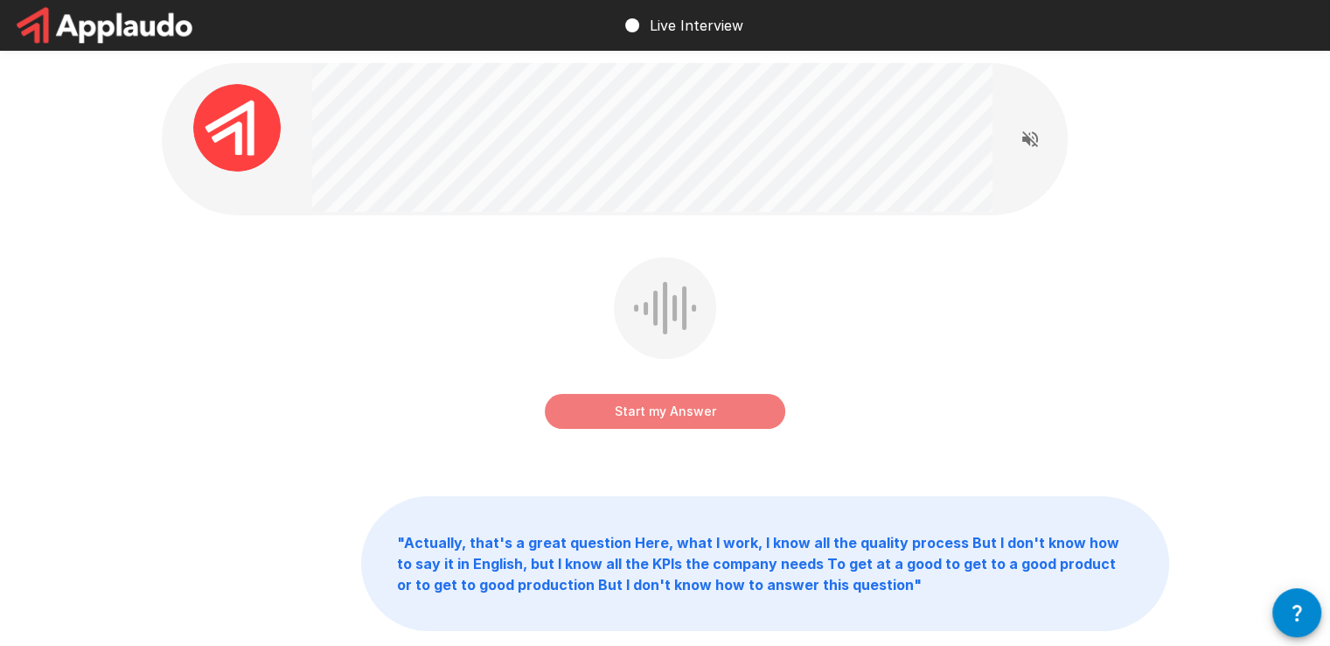
click at [699, 410] on button "Start my Answer" at bounding box center [665, 411] width 241 height 35
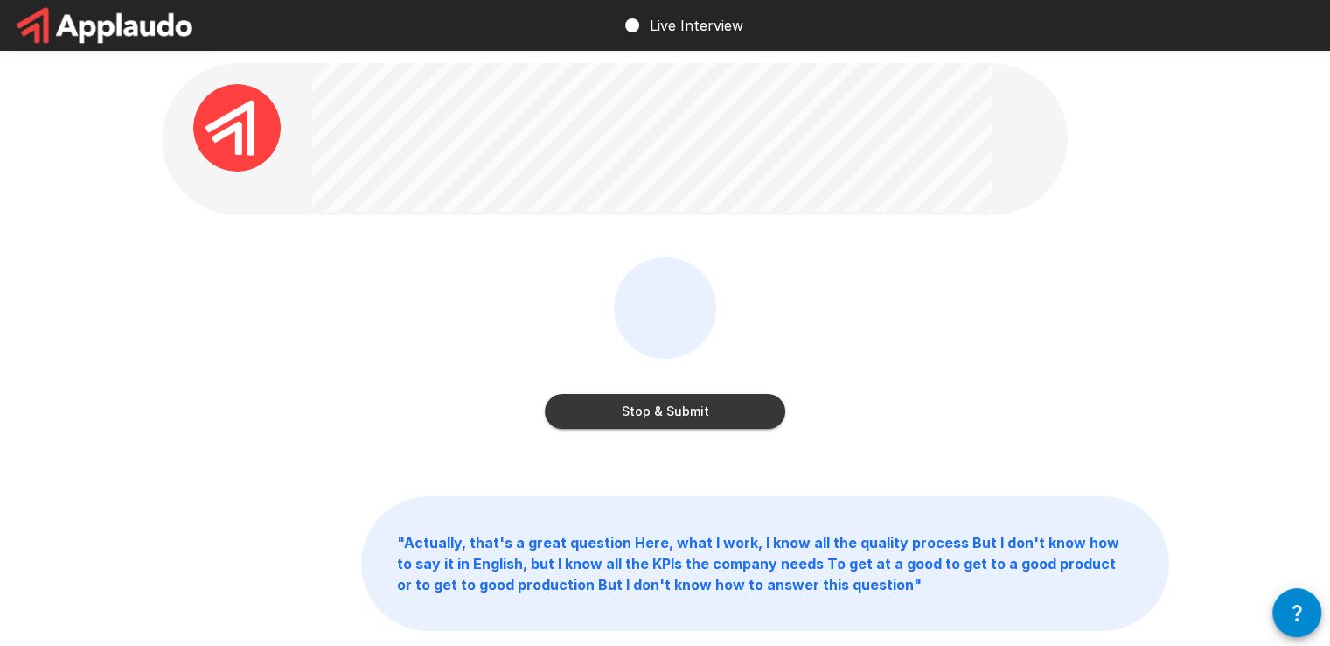
click at [699, 413] on button "Stop & Submit" at bounding box center [665, 411] width 241 height 35
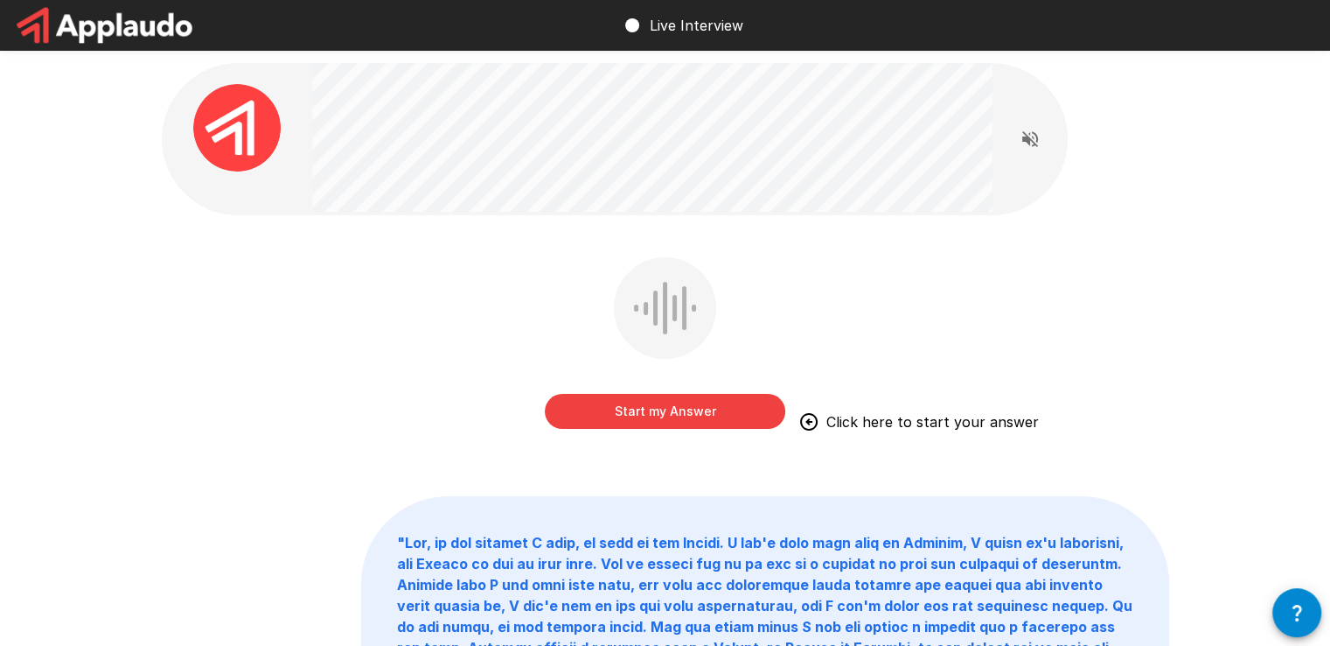
click at [658, 410] on button "Start my Answer" at bounding box center [665, 411] width 241 height 35
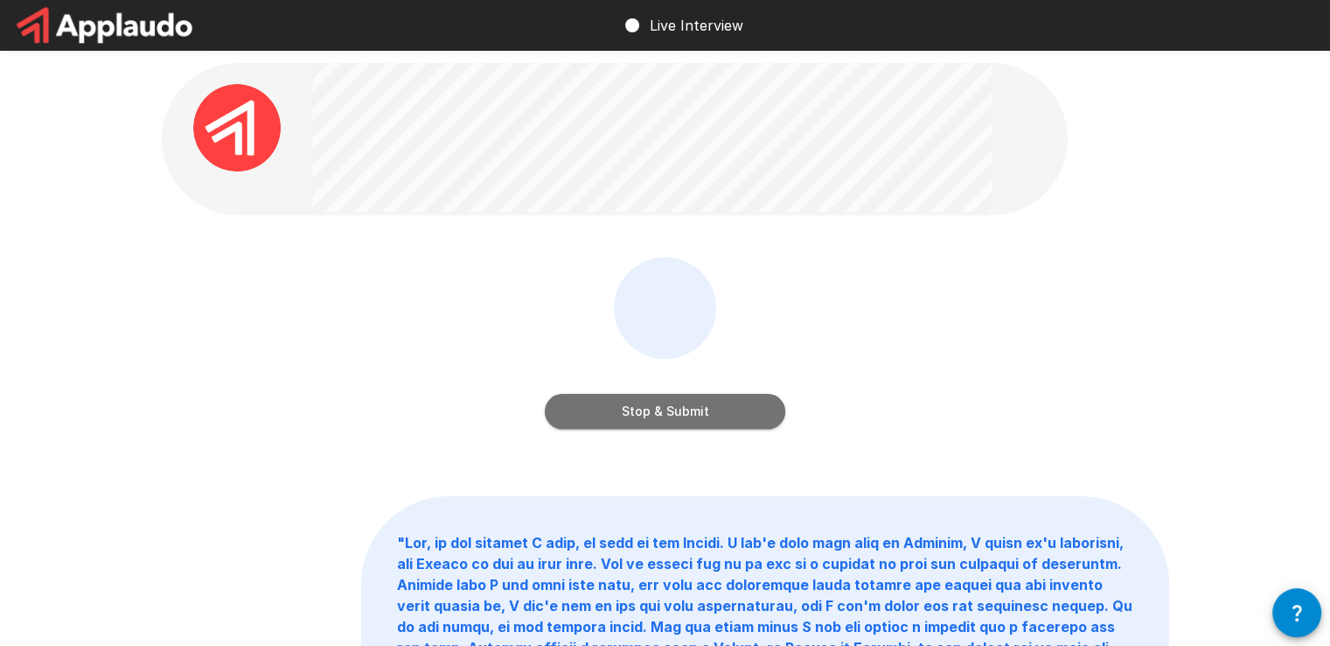
click at [657, 411] on button "Stop & Submit" at bounding box center [665, 411] width 241 height 35
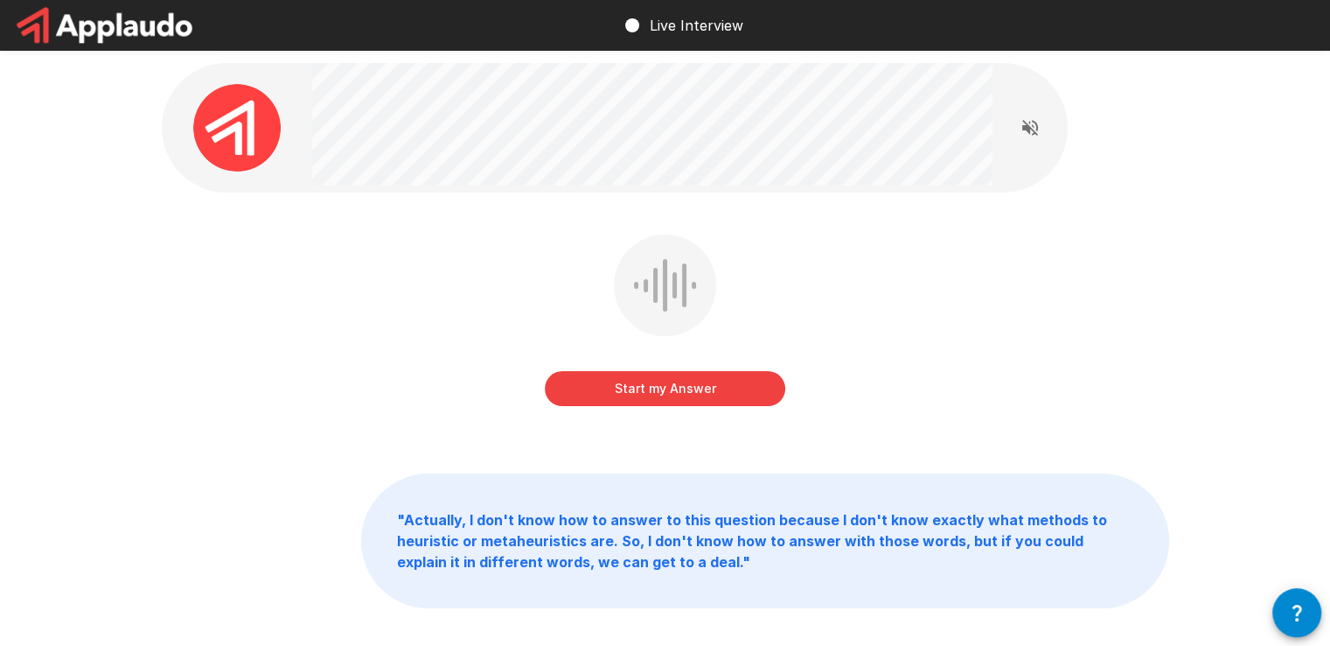
click at [675, 393] on button "Start my Answer" at bounding box center [665, 388] width 241 height 35
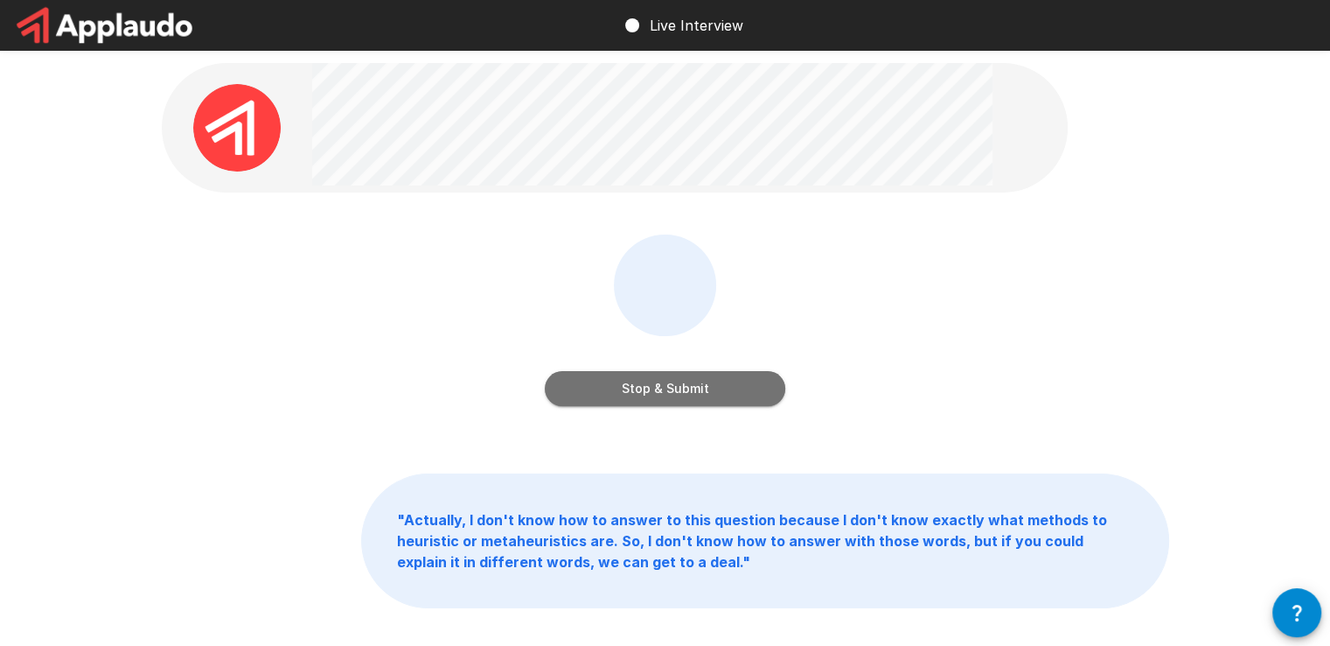
click at [676, 393] on button "Stop & Submit" at bounding box center [665, 388] width 241 height 35
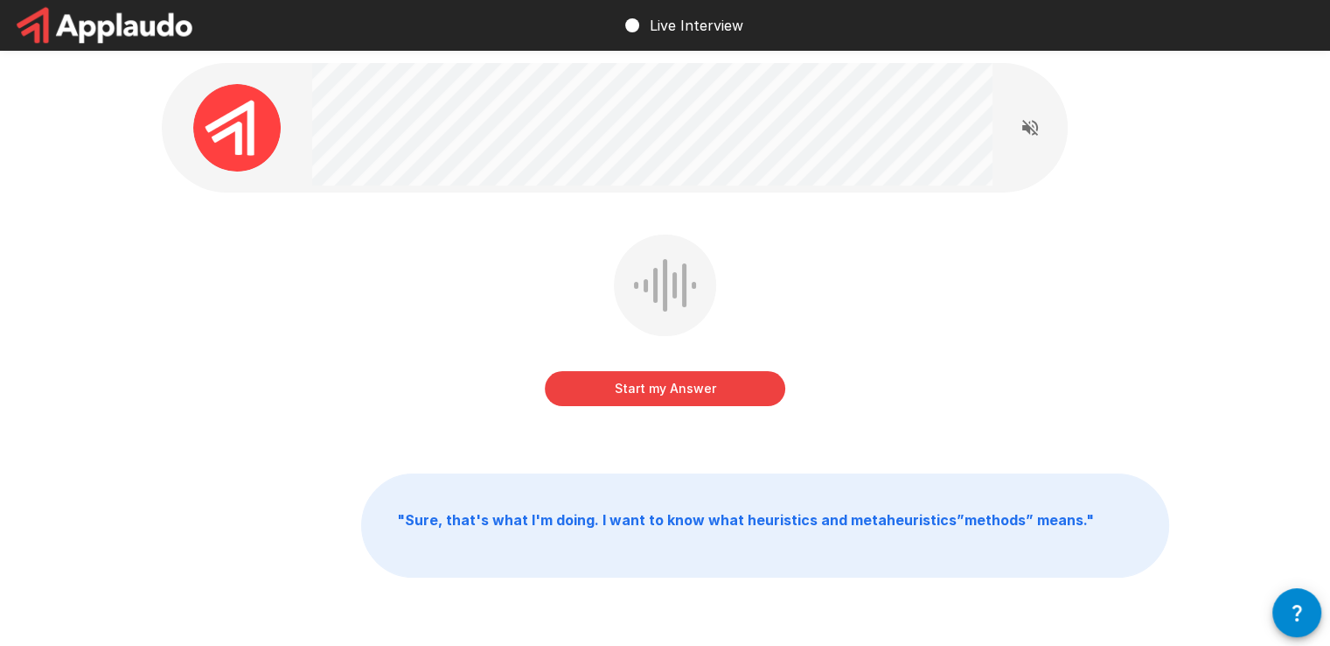
click at [676, 393] on button "Start my Answer" at bounding box center [665, 388] width 241 height 35
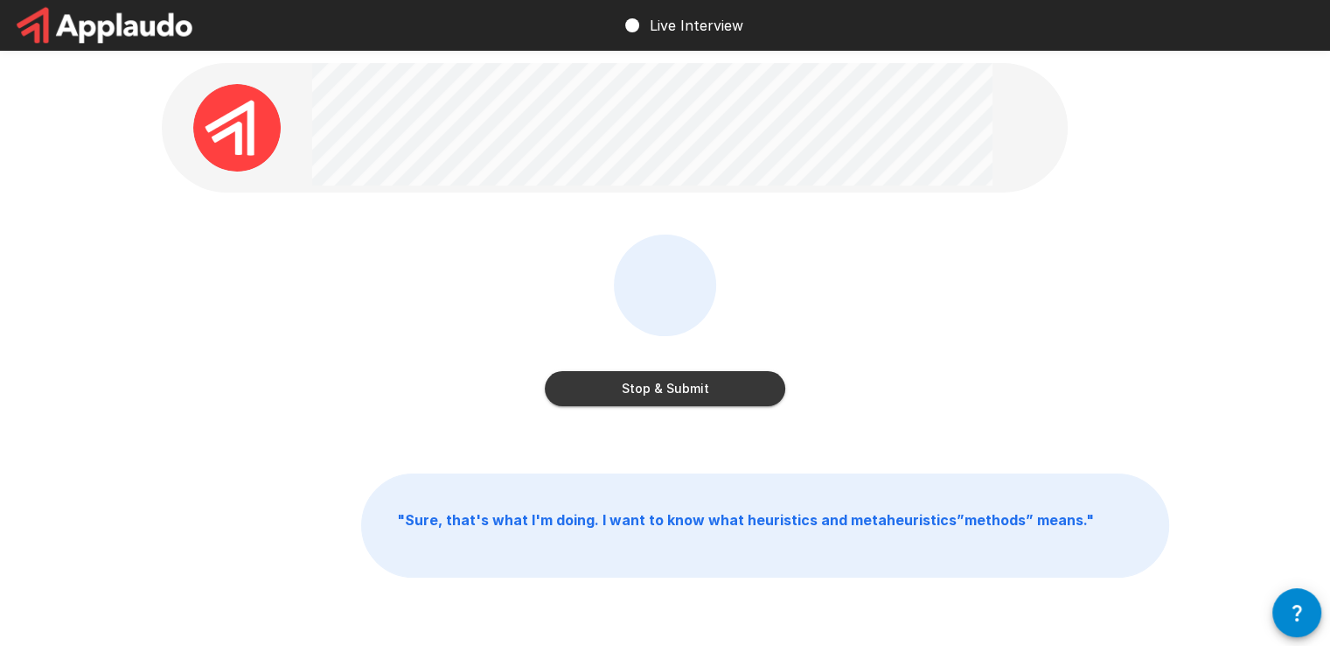
click at [676, 393] on button "Stop & Submit" at bounding box center [665, 388] width 241 height 35
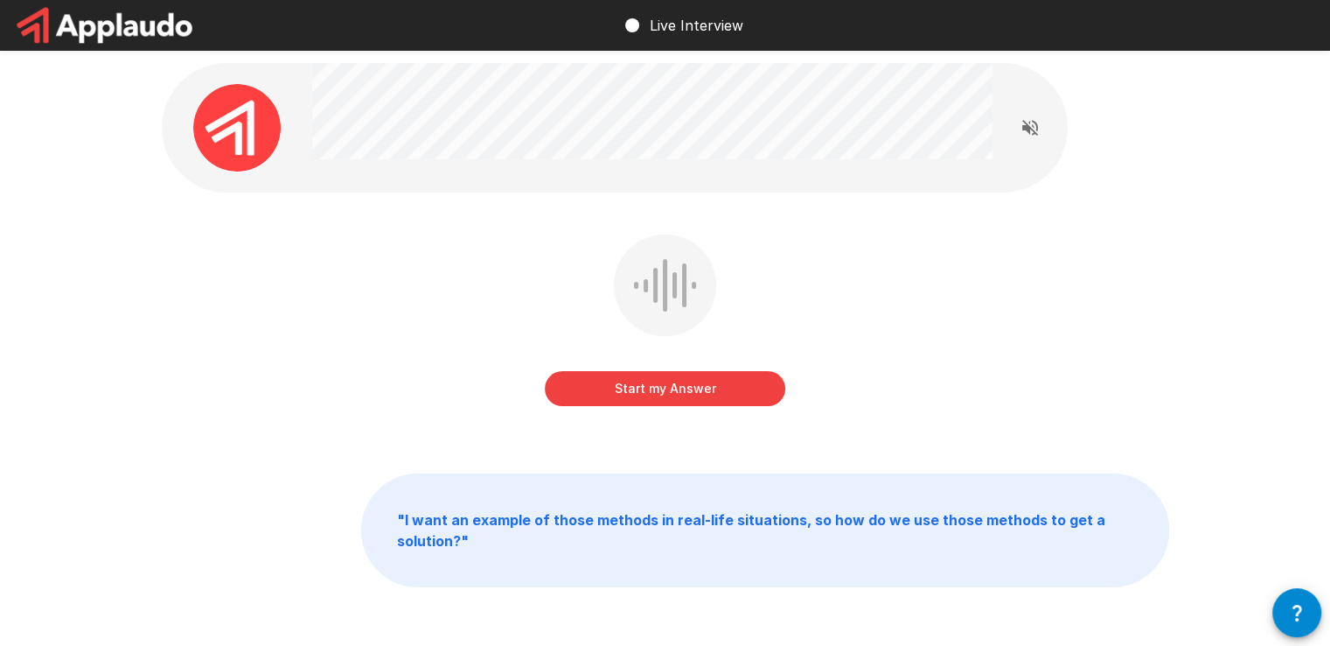
click at [676, 393] on button "Start my Answer" at bounding box center [665, 388] width 241 height 35
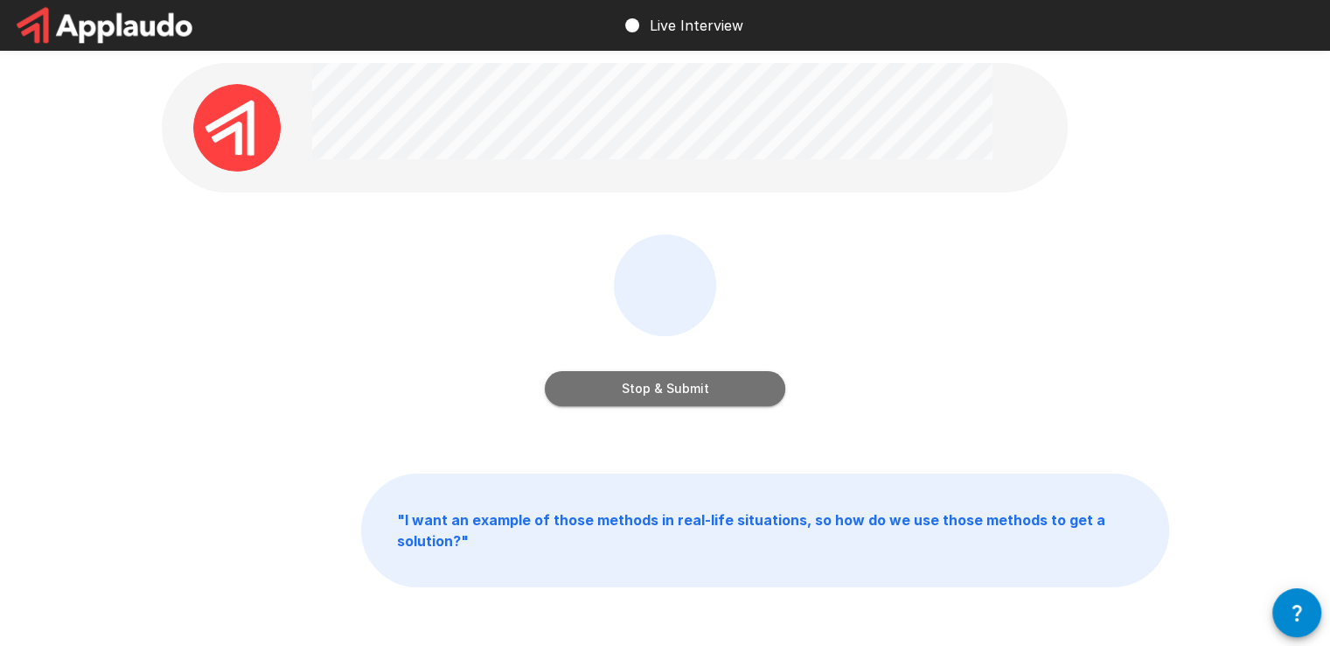
click at [676, 393] on button "Stop & Submit" at bounding box center [665, 388] width 241 height 35
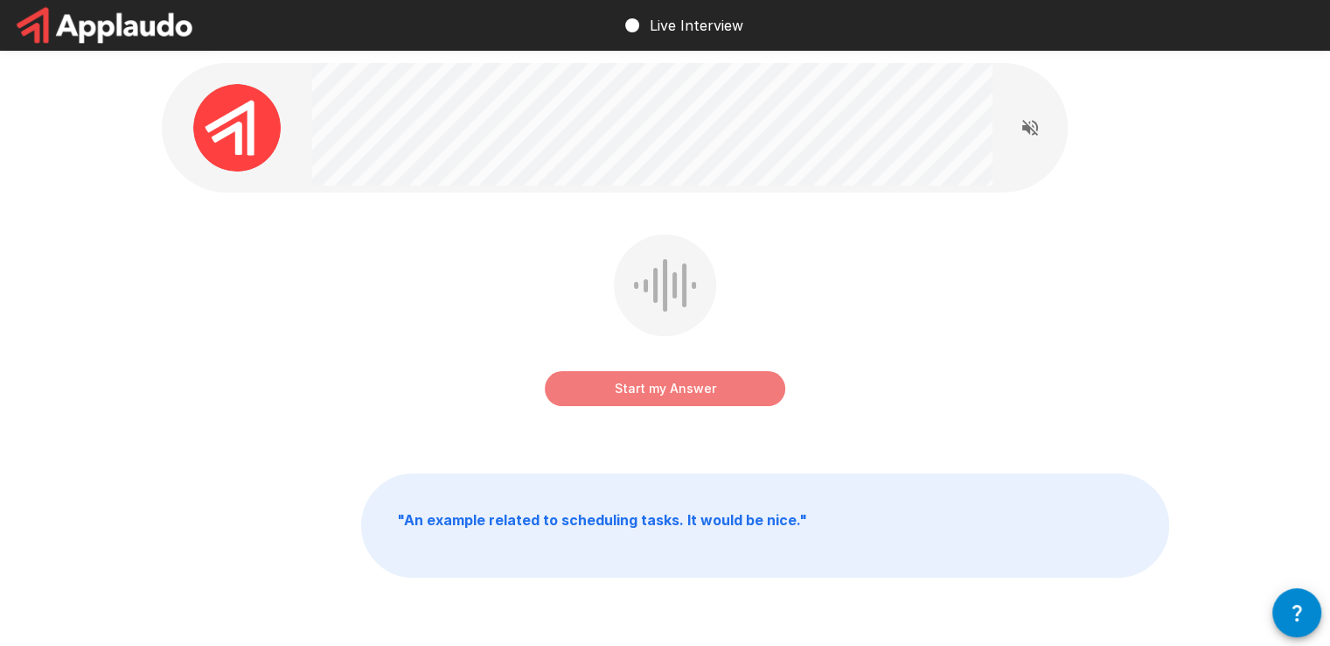
click at [676, 393] on button "Start my Answer" at bounding box center [665, 388] width 241 height 35
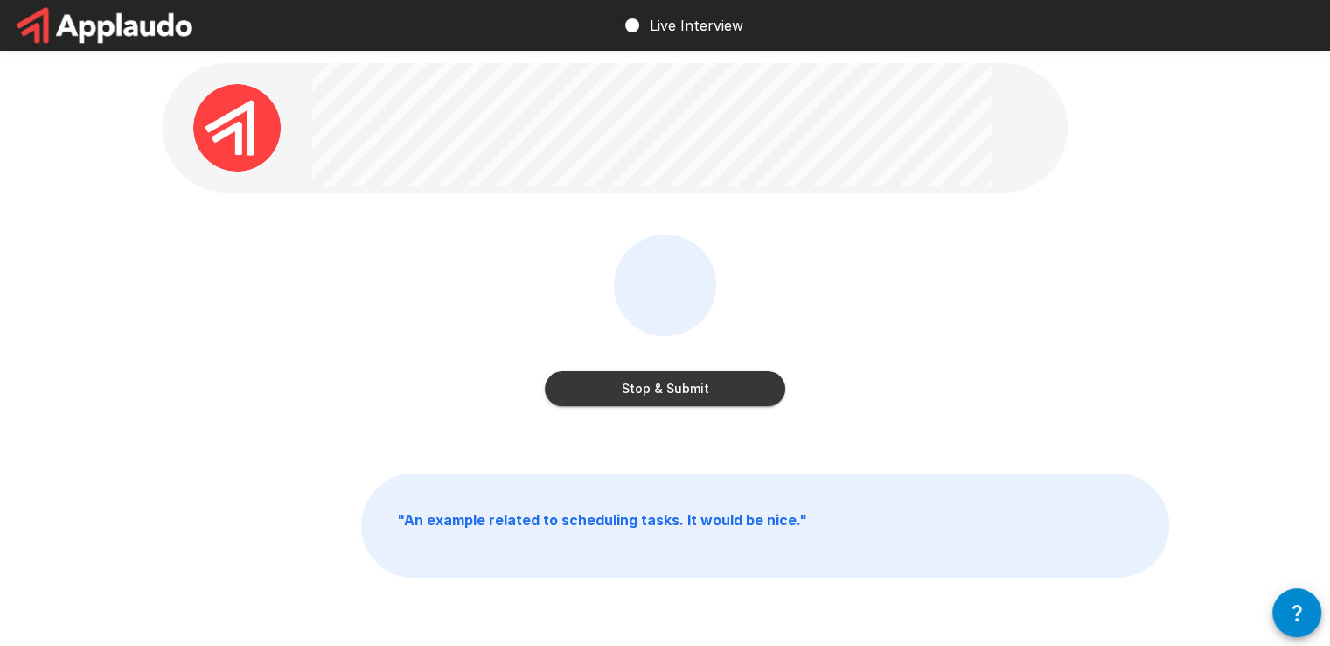
click at [676, 393] on button "Stop & Submit" at bounding box center [665, 388] width 241 height 35
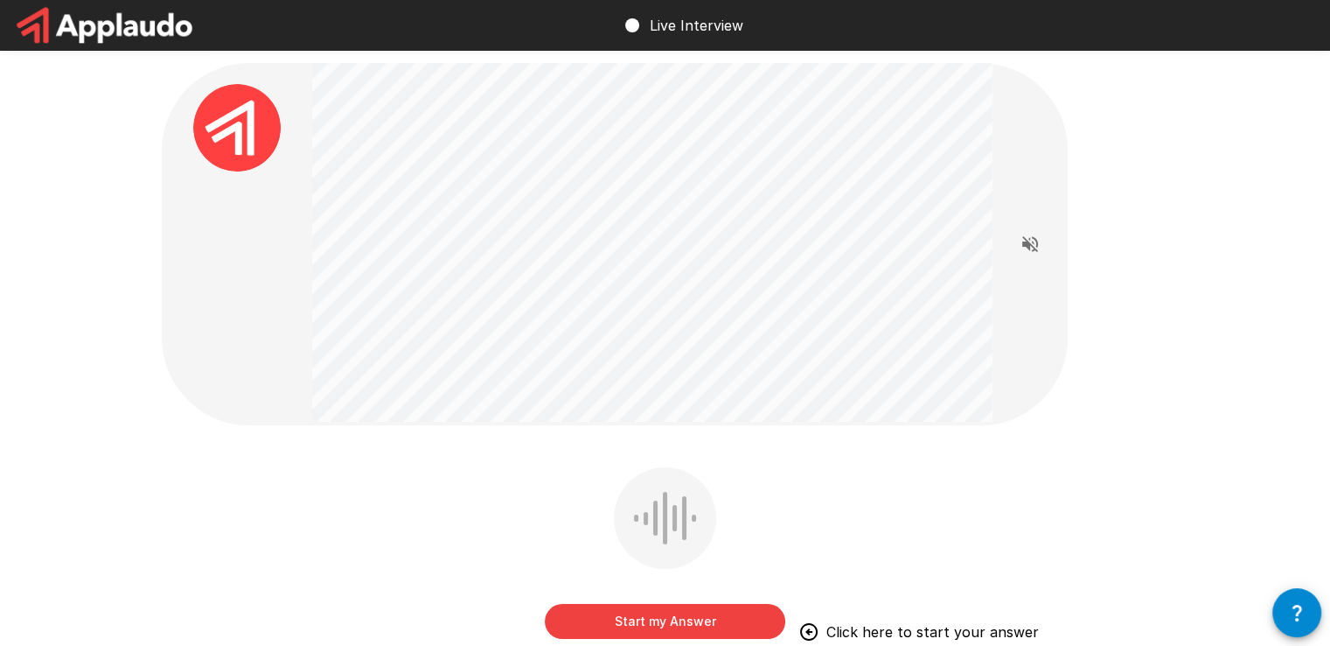
click at [670, 620] on button "Start my Answer" at bounding box center [665, 621] width 241 height 35
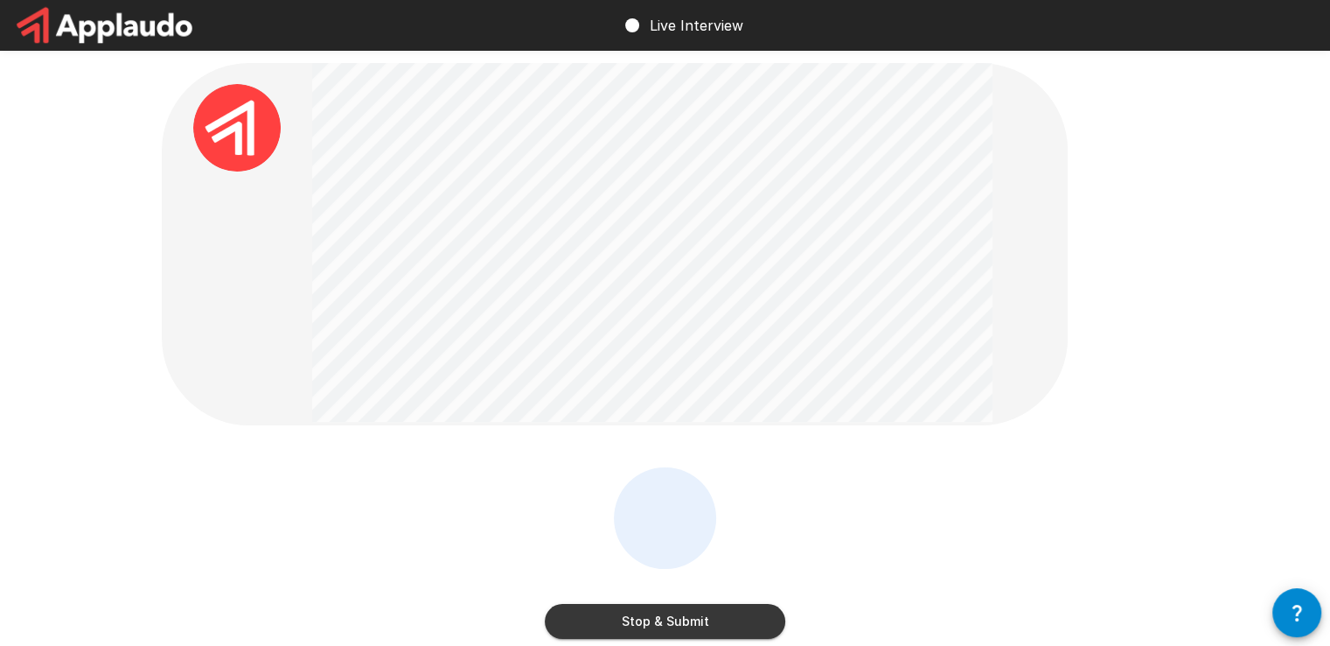
click at [670, 624] on button "Stop & Submit" at bounding box center [665, 621] width 241 height 35
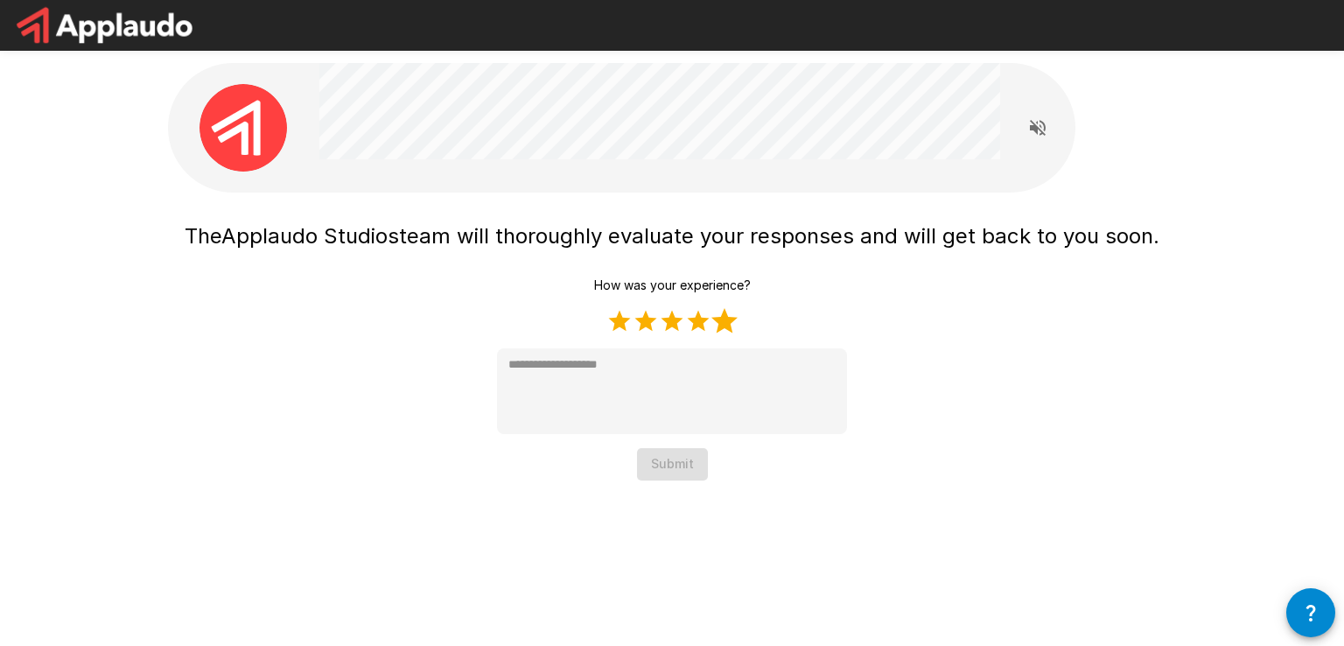
click at [721, 318] on label "5 Stars" at bounding box center [724, 321] width 26 height 26
type textarea "*"
click at [687, 470] on button "Submit" at bounding box center [672, 464] width 71 height 32
